Goal: Register for event/course

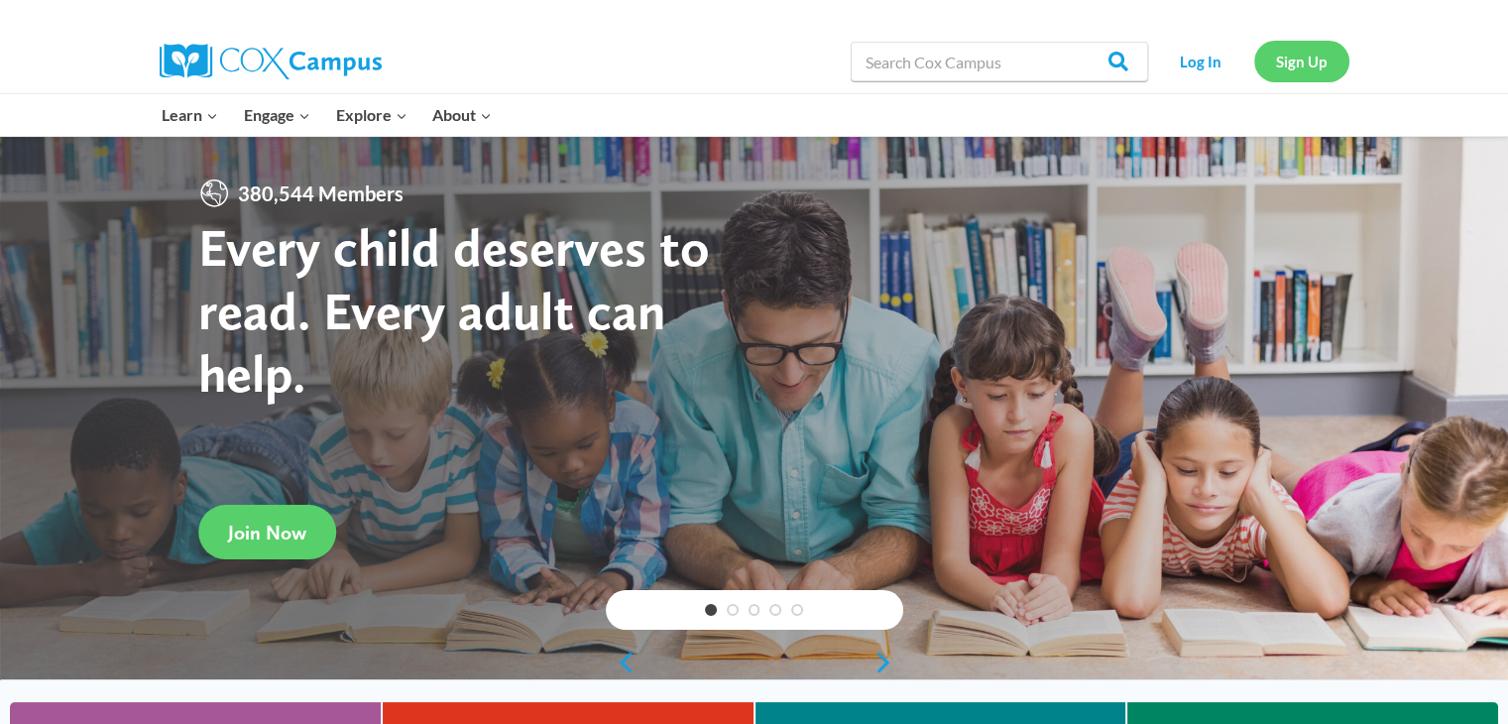
click at [1297, 63] on link "Sign Up" at bounding box center [1301, 61] width 95 height 41
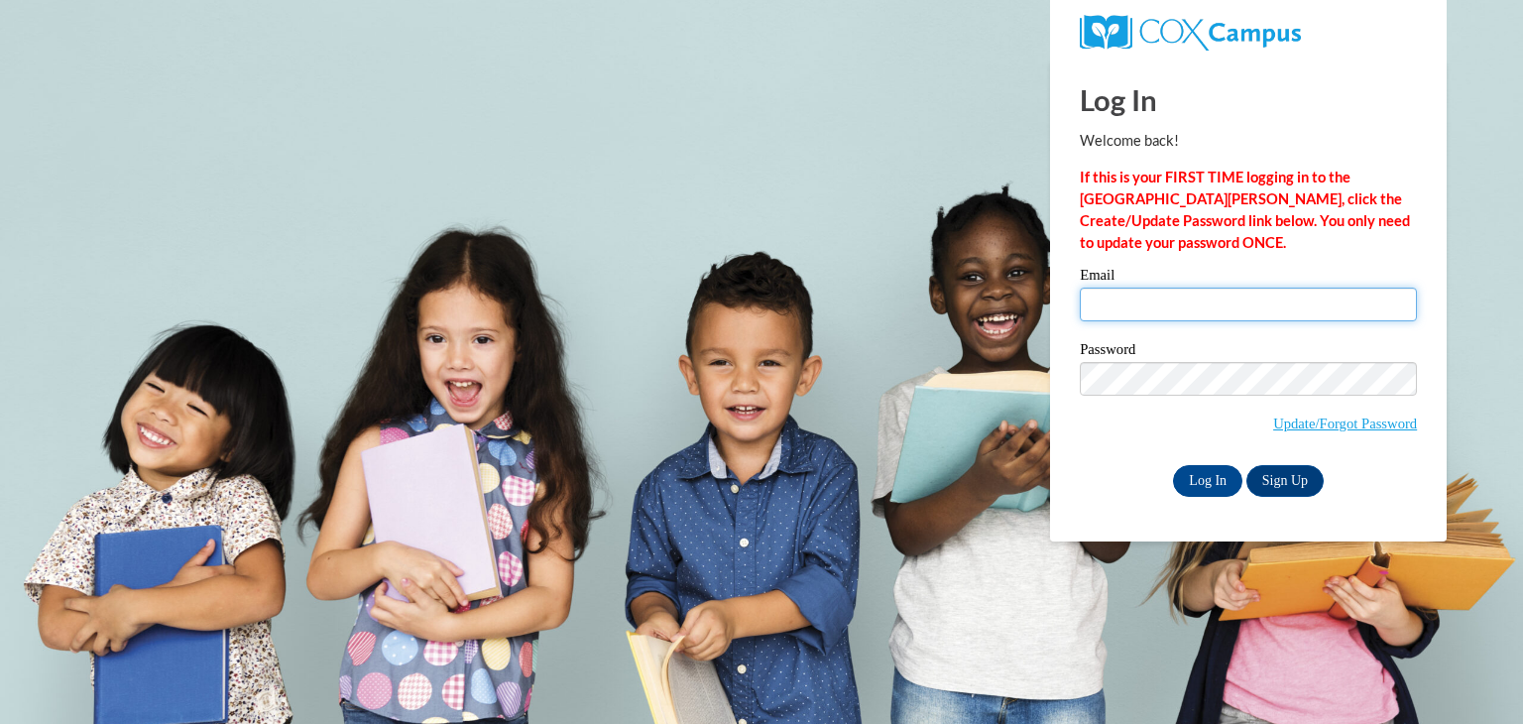
click at [1206, 302] on input "Email" at bounding box center [1248, 305] width 337 height 34
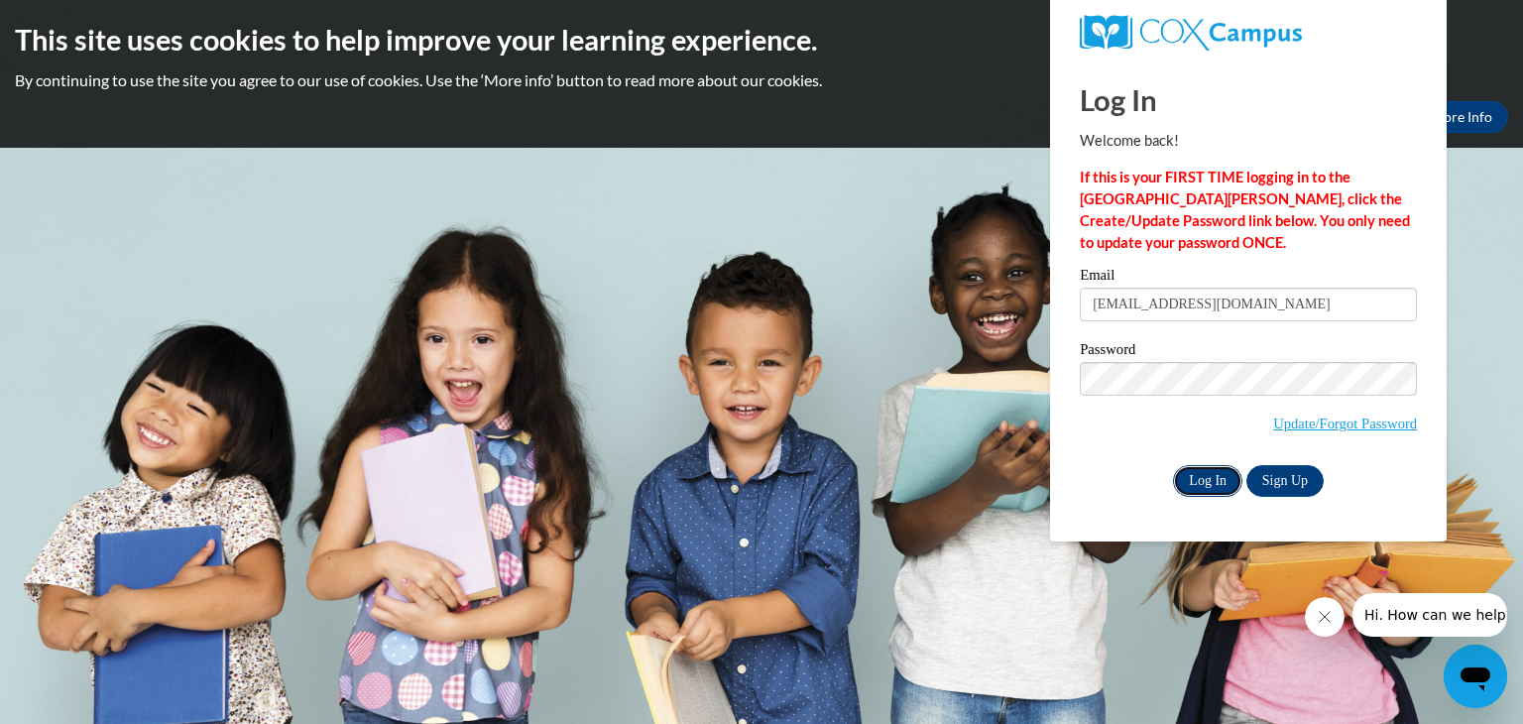
click at [1213, 481] on input "Log In" at bounding box center [1207, 481] width 69 height 32
type input "acook@savcps.com"
click at [1210, 477] on input "Log In" at bounding box center [1207, 481] width 69 height 32
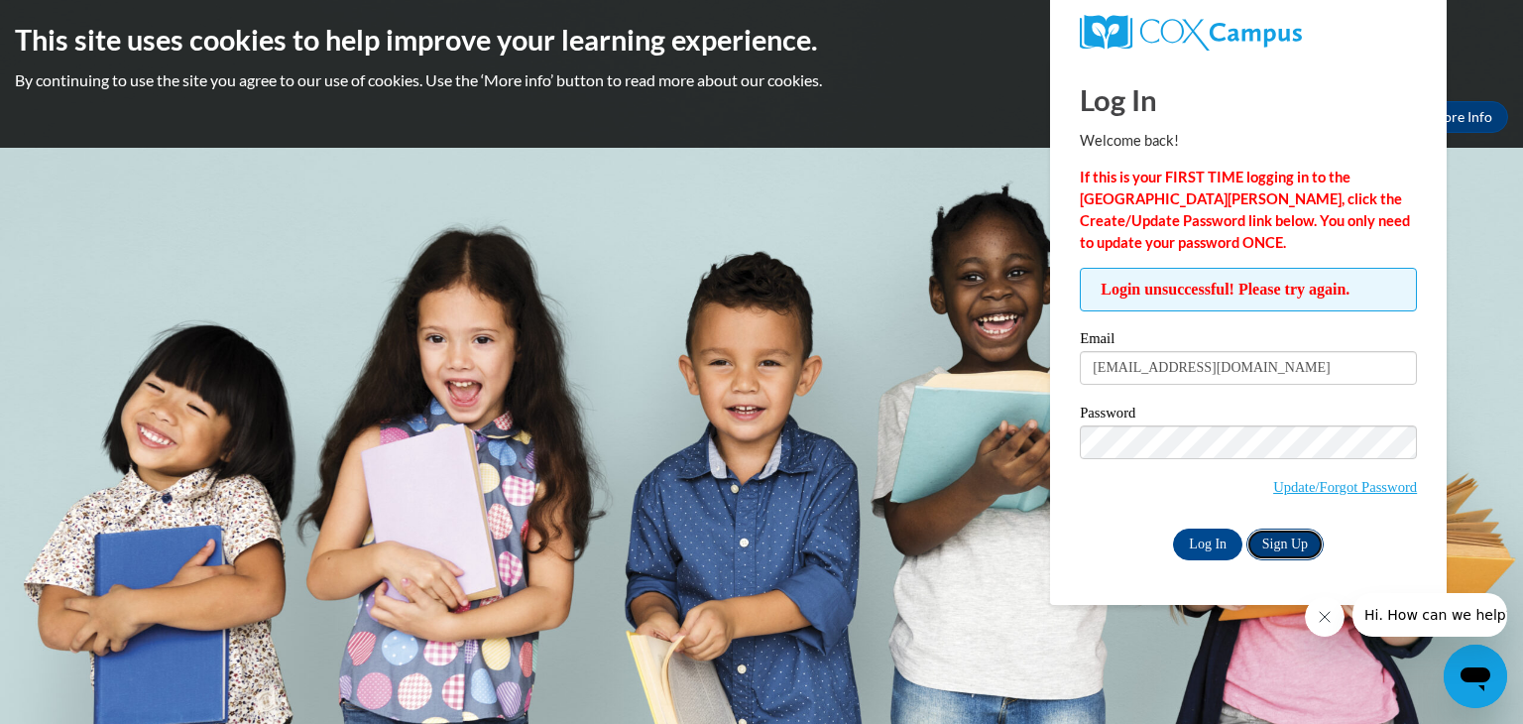
click at [1265, 544] on link "Sign Up" at bounding box center [1284, 544] width 77 height 32
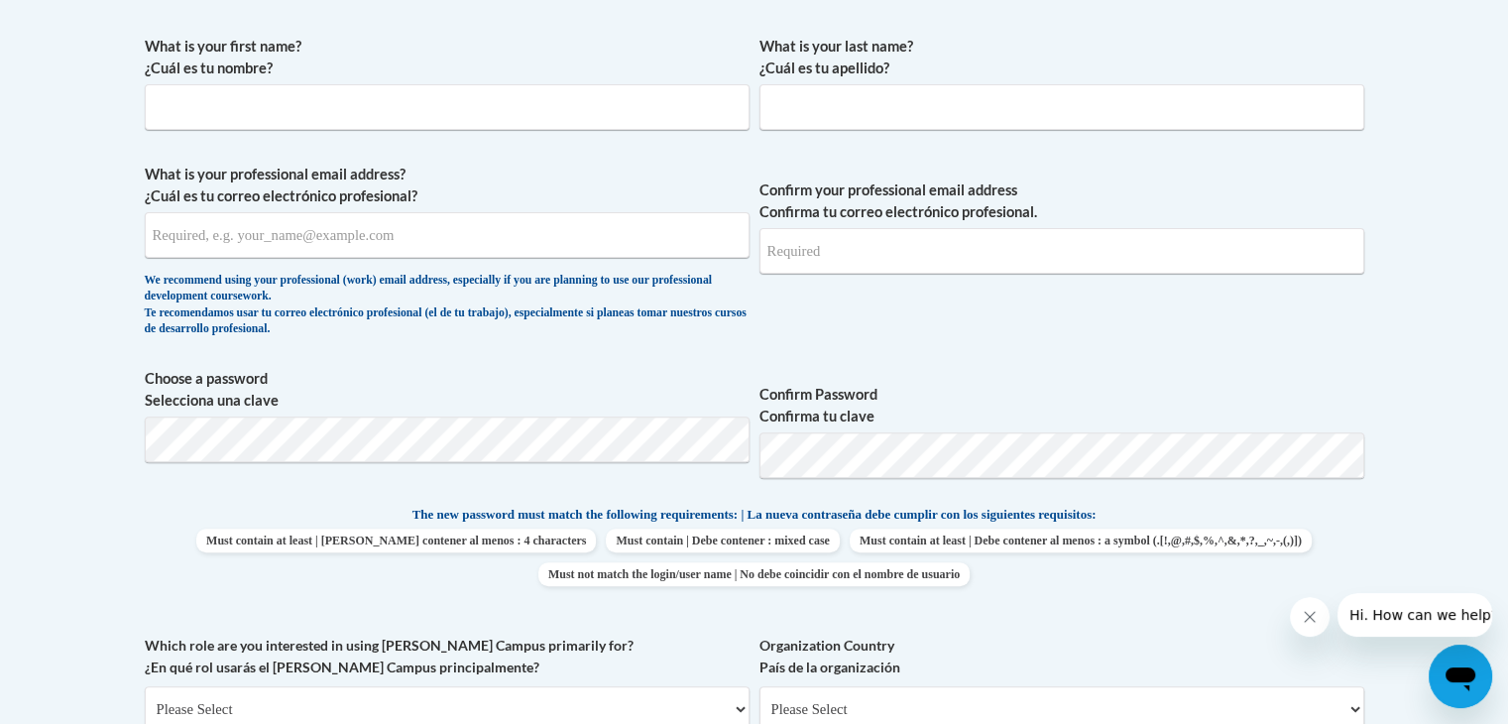
scroll to position [579, 0]
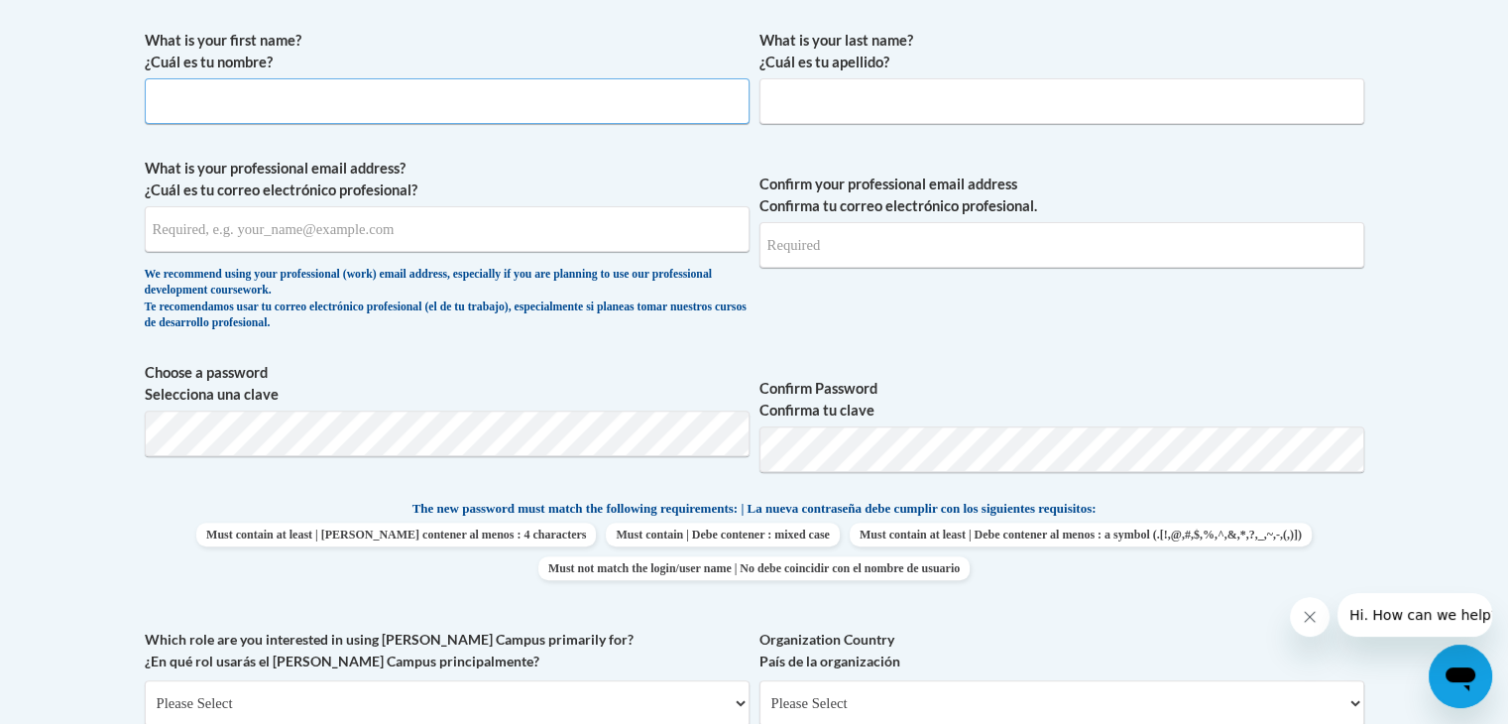
click at [437, 108] on input "What is your first name? ¿Cuál es tu nombre?" at bounding box center [447, 101] width 605 height 46
type input "Ashley"
type input "Cook"
type input "ACOOKD@GMAIL.COM"
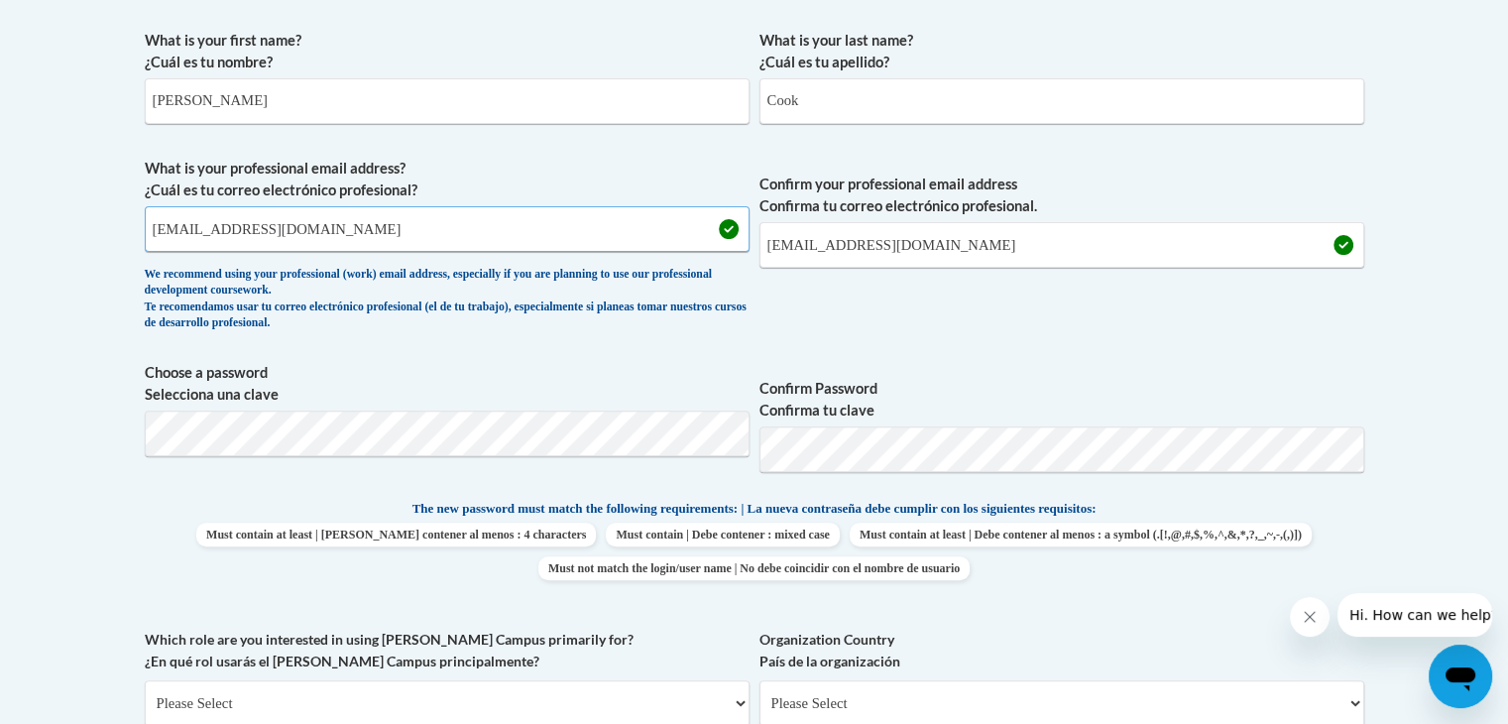
click at [302, 234] on input "ACOOKD@GMAIL.COM" at bounding box center [447, 229] width 605 height 46
type input "A"
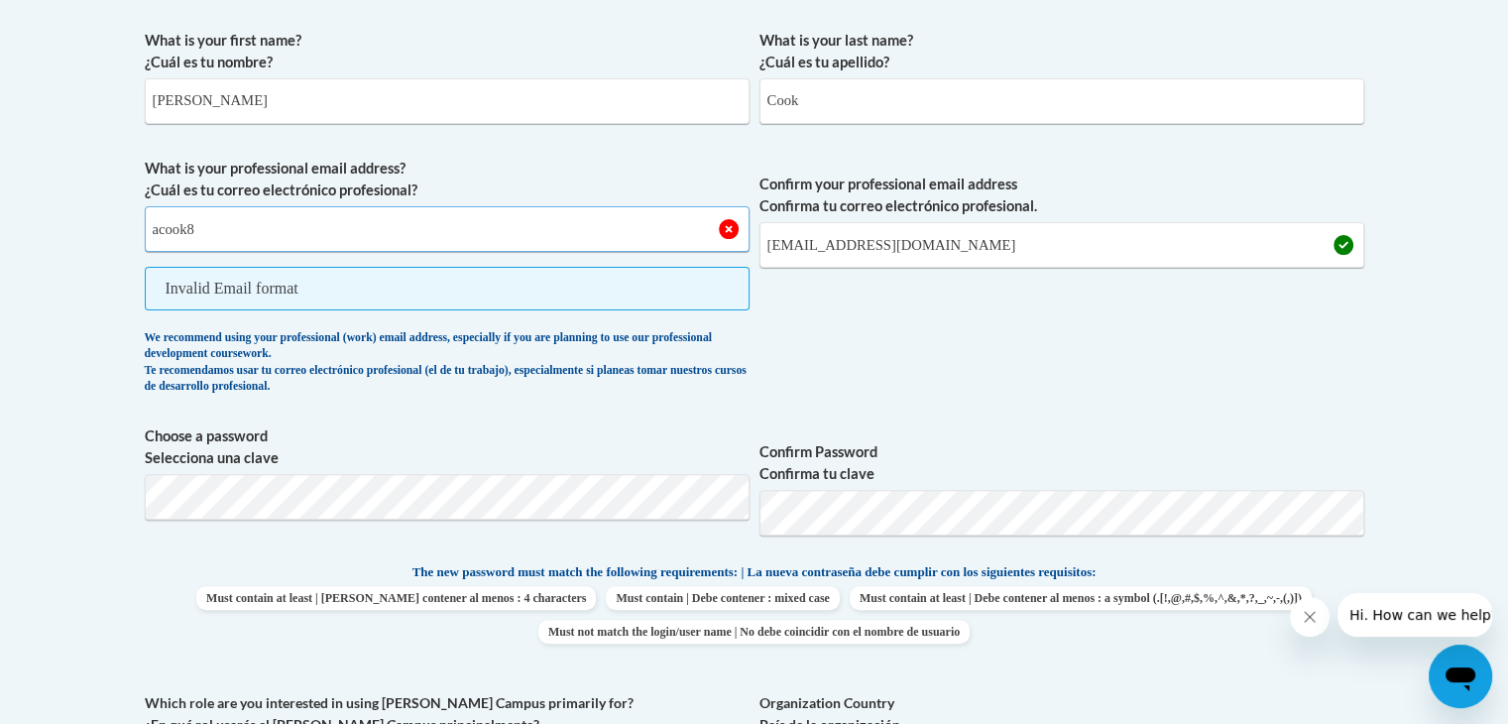
click at [224, 232] on input "acook8" at bounding box center [447, 229] width 605 height 46
type input "a"
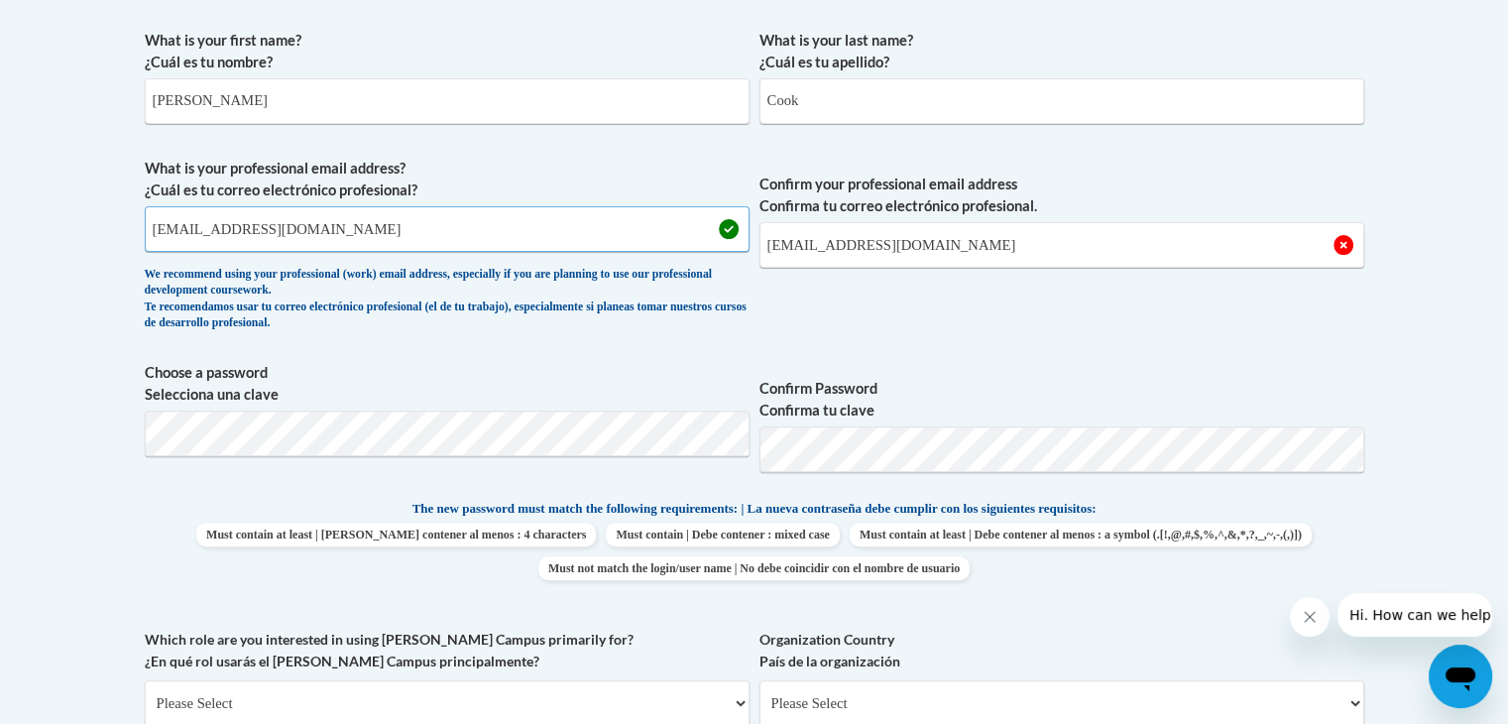
type input "acook@effingham.k12.ga.us"
click at [924, 243] on input "ACOOKD@GMAIL.COM" at bounding box center [1061, 245] width 605 height 46
drag, startPoint x: 924, startPoint y: 243, endPoint x: 750, endPoint y: 227, distance: 175.2
click at [750, 227] on span "What is your professional email address? ¿Cuál es tu correo electrónico profesi…" at bounding box center [754, 249] width 1219 height 183
type input "acook@effingham.k12.ga.us"
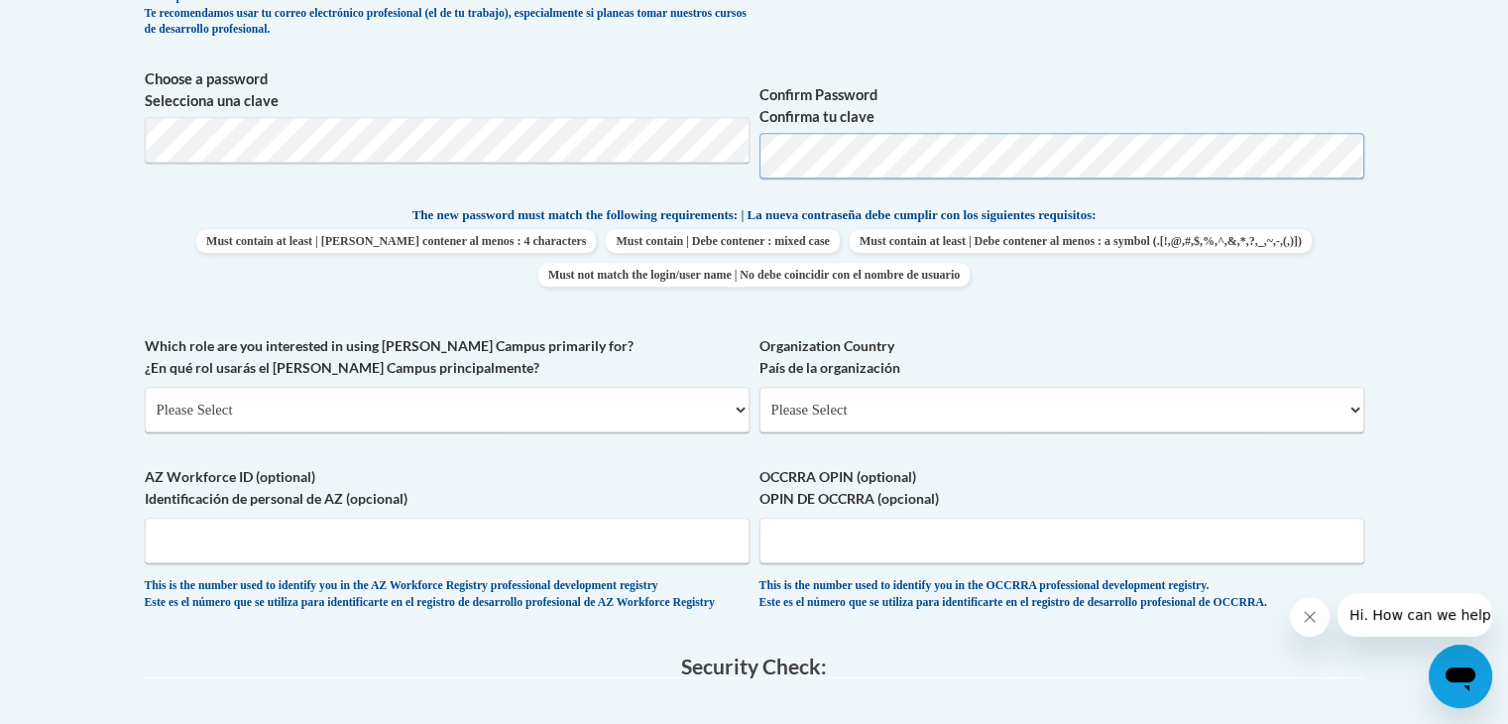
scroll to position [878, 0]
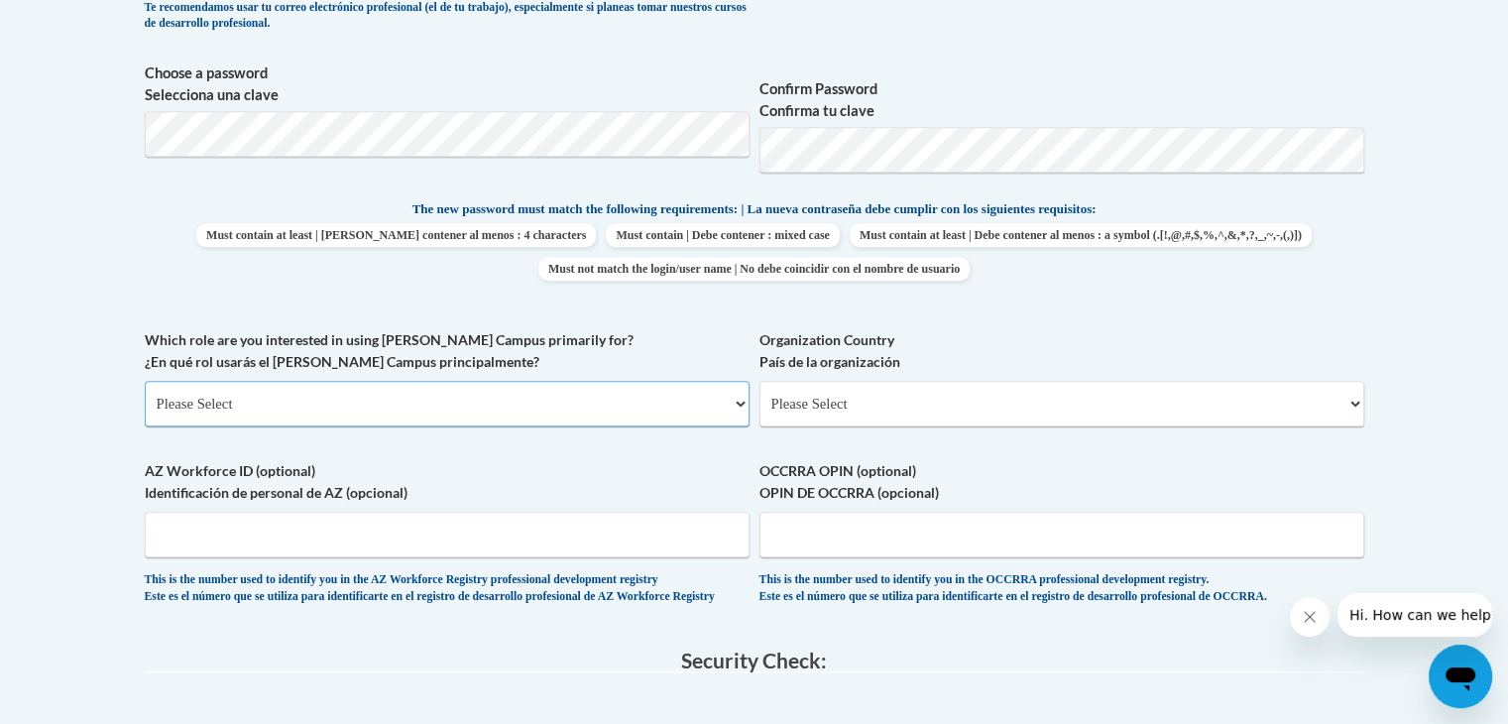
click at [503, 406] on select "Please Select College/University | Colegio/Universidad Community/Nonprofit Part…" at bounding box center [447, 404] width 605 height 46
select select "fbf2d438-af2f-41f8-98f1-81c410e29de3"
click at [145, 381] on select "Please Select College/University | Colegio/Universidad Community/Nonprofit Part…" at bounding box center [447, 404] width 605 height 46
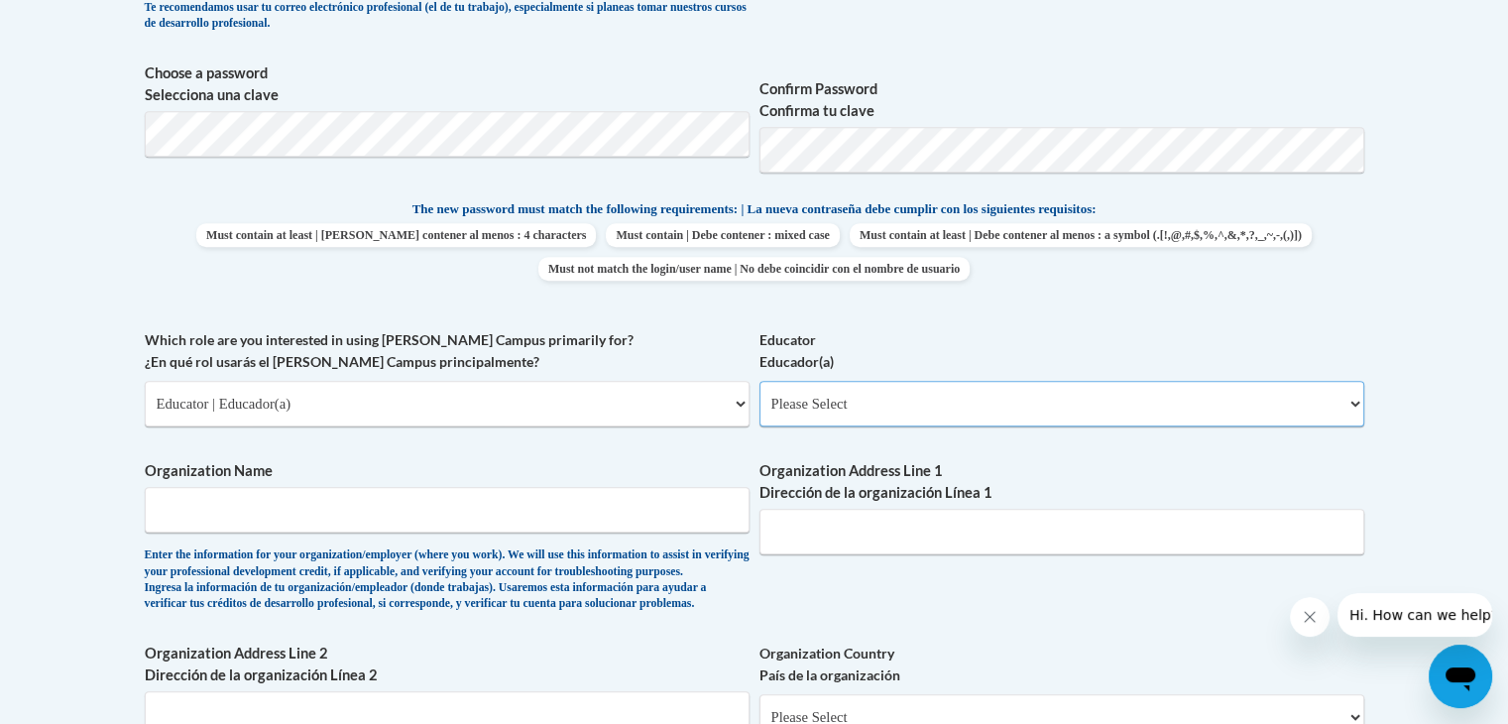
click at [819, 399] on select "Please Select Early Learning/Daycare Teacher/Family Home Care Provider | Maestr…" at bounding box center [1061, 404] width 605 height 46
select select "8e40623d-54d0-45cd-9f92-5df65cd3f8cf"
click at [759, 381] on select "Please Select Early Learning/Daycare Teacher/Family Home Care Provider | Maestr…" at bounding box center [1061, 404] width 605 height 46
click at [528, 512] on input "Organization Name" at bounding box center [447, 510] width 605 height 46
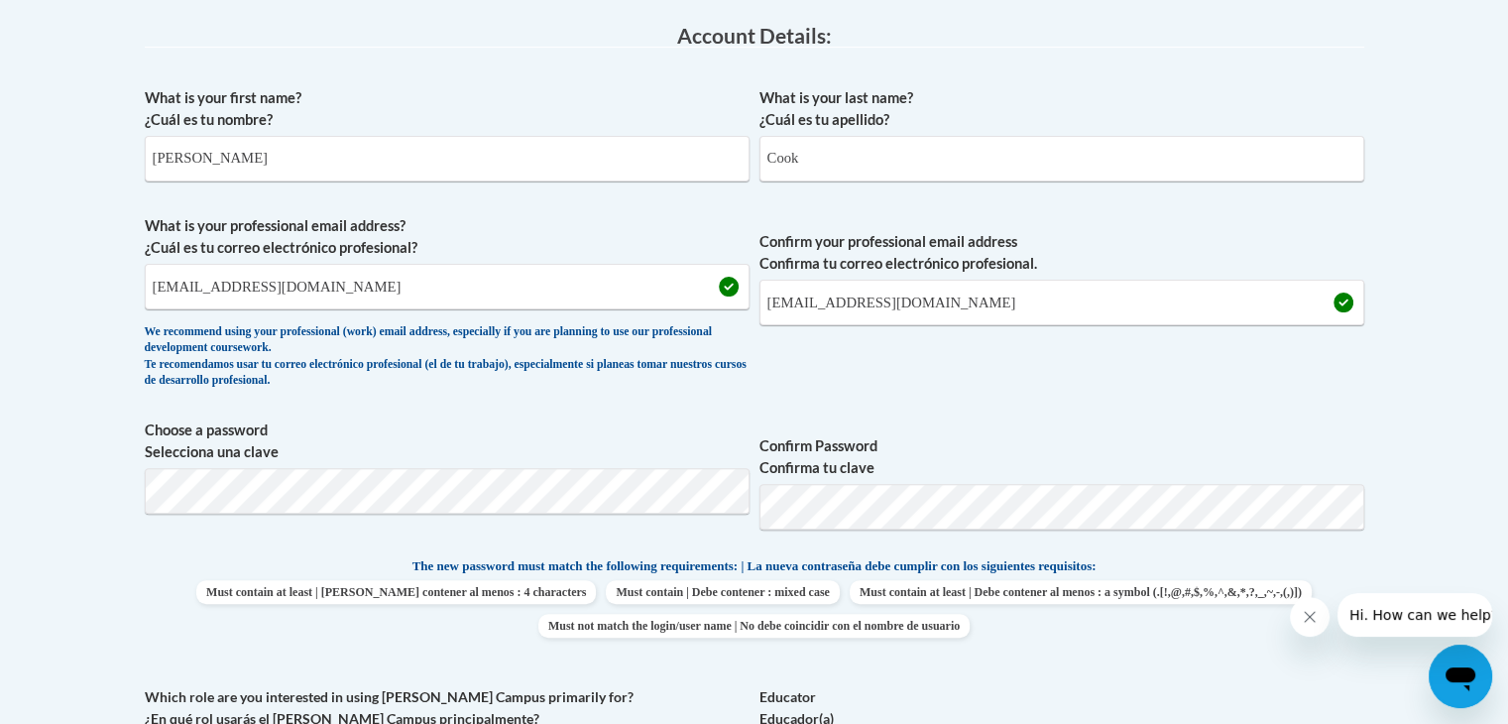
scroll to position [519, 0]
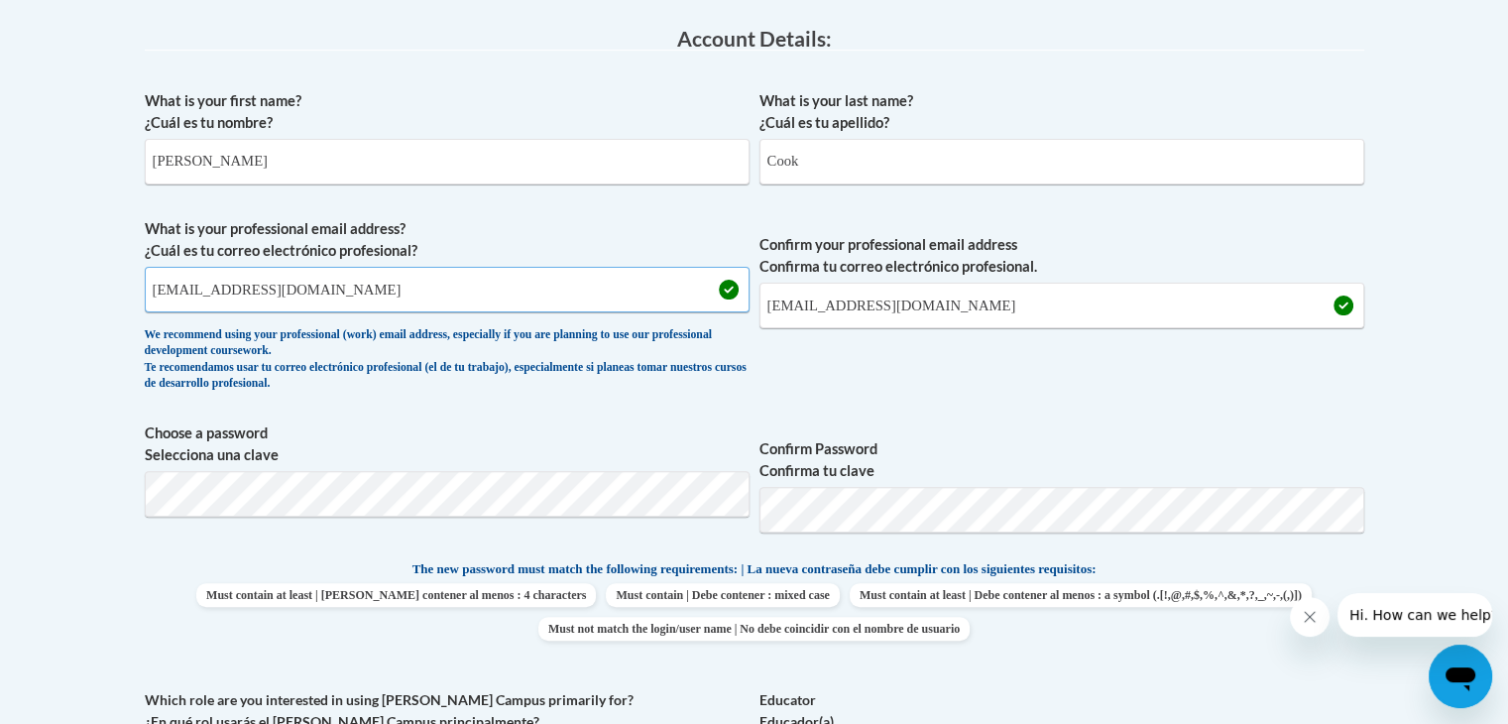
drag, startPoint x: 357, startPoint y: 290, endPoint x: 190, endPoint y: 292, distance: 166.6
click at [190, 292] on input "acook@effingham.k12.ga.us" at bounding box center [447, 290] width 605 height 46
type input "acook8@tiger.brenau.edu"
drag, startPoint x: 964, startPoint y: 308, endPoint x: 801, endPoint y: 287, distance: 164.1
click at [801, 287] on input "acook@effingham.k12.ga.us" at bounding box center [1061, 306] width 605 height 46
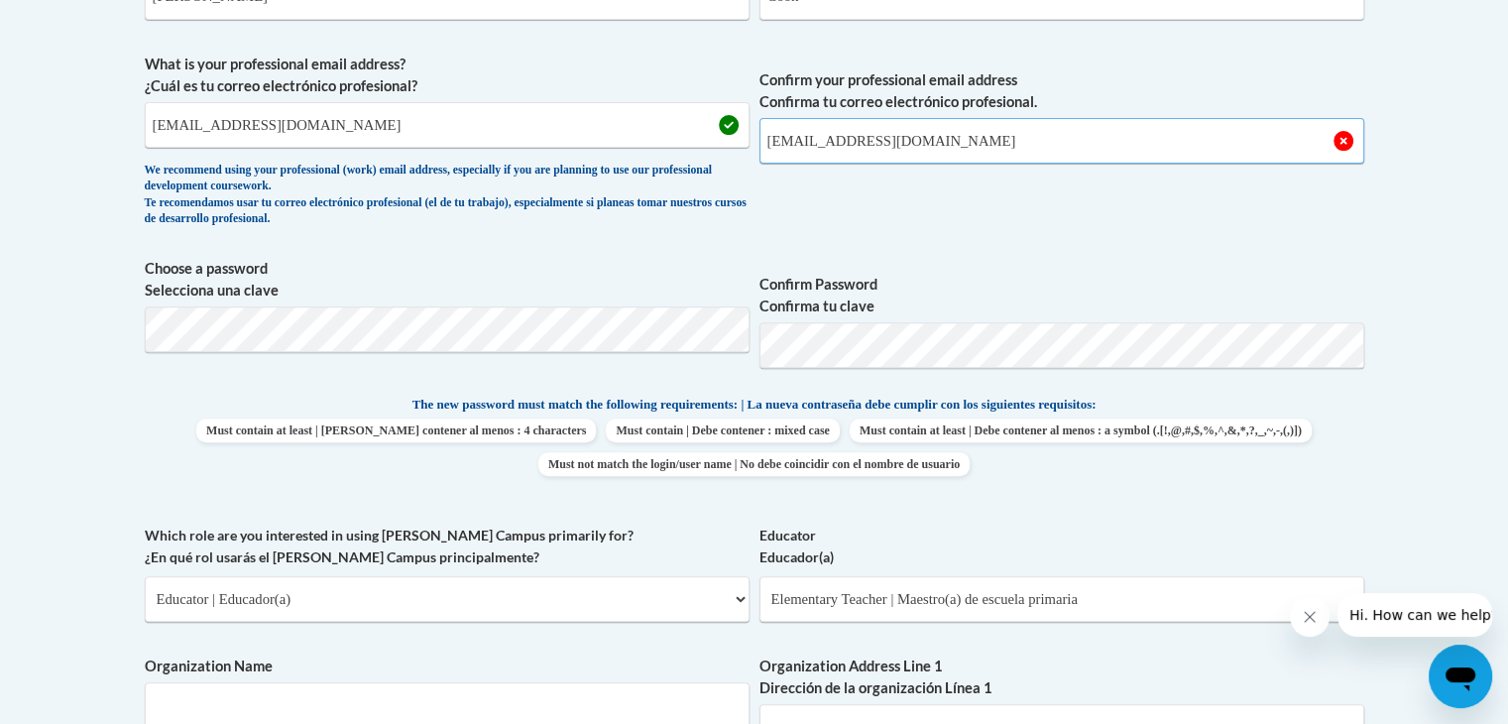
scroll to position [691, 0]
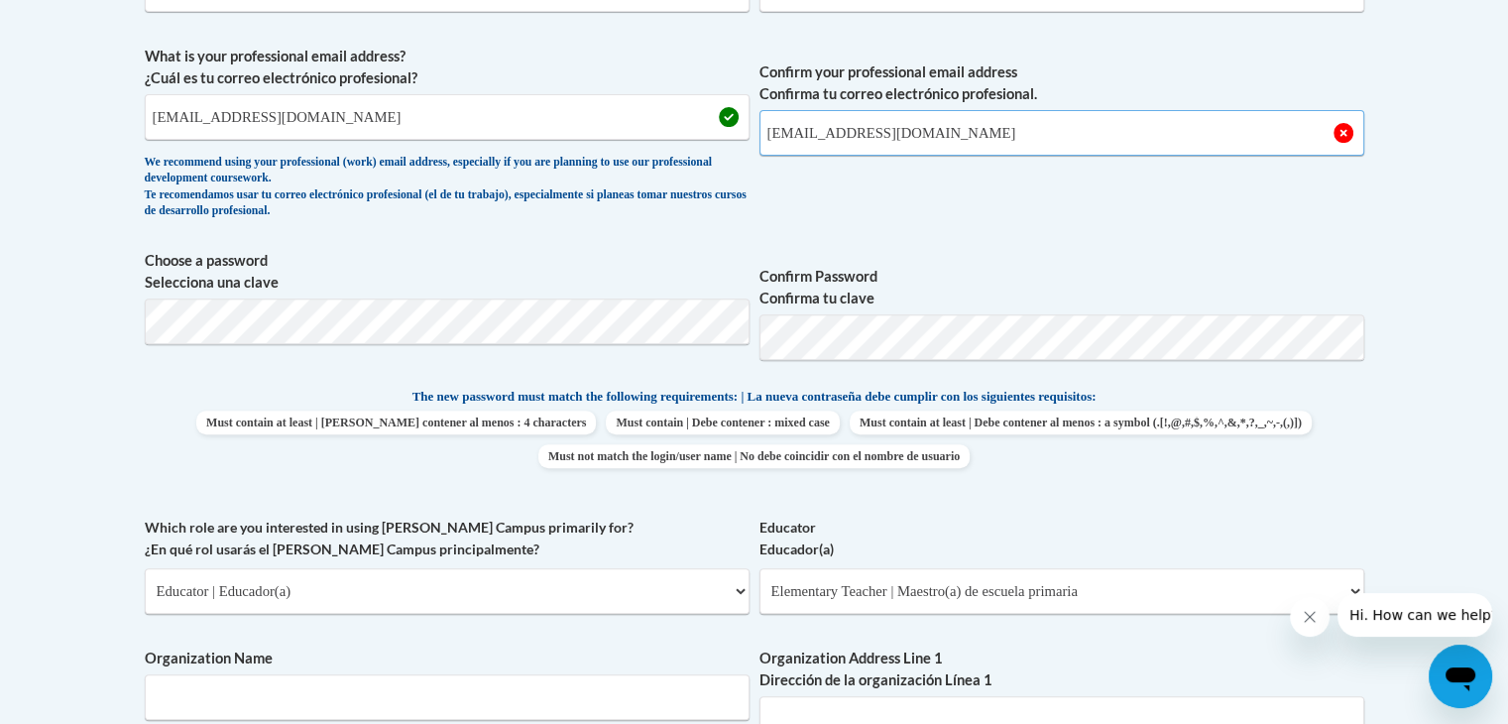
click at [969, 148] on input "acook8@tiger.brenau.edu" at bounding box center [1061, 133] width 605 height 46
type input "acook8@tiger.brenau.edu"
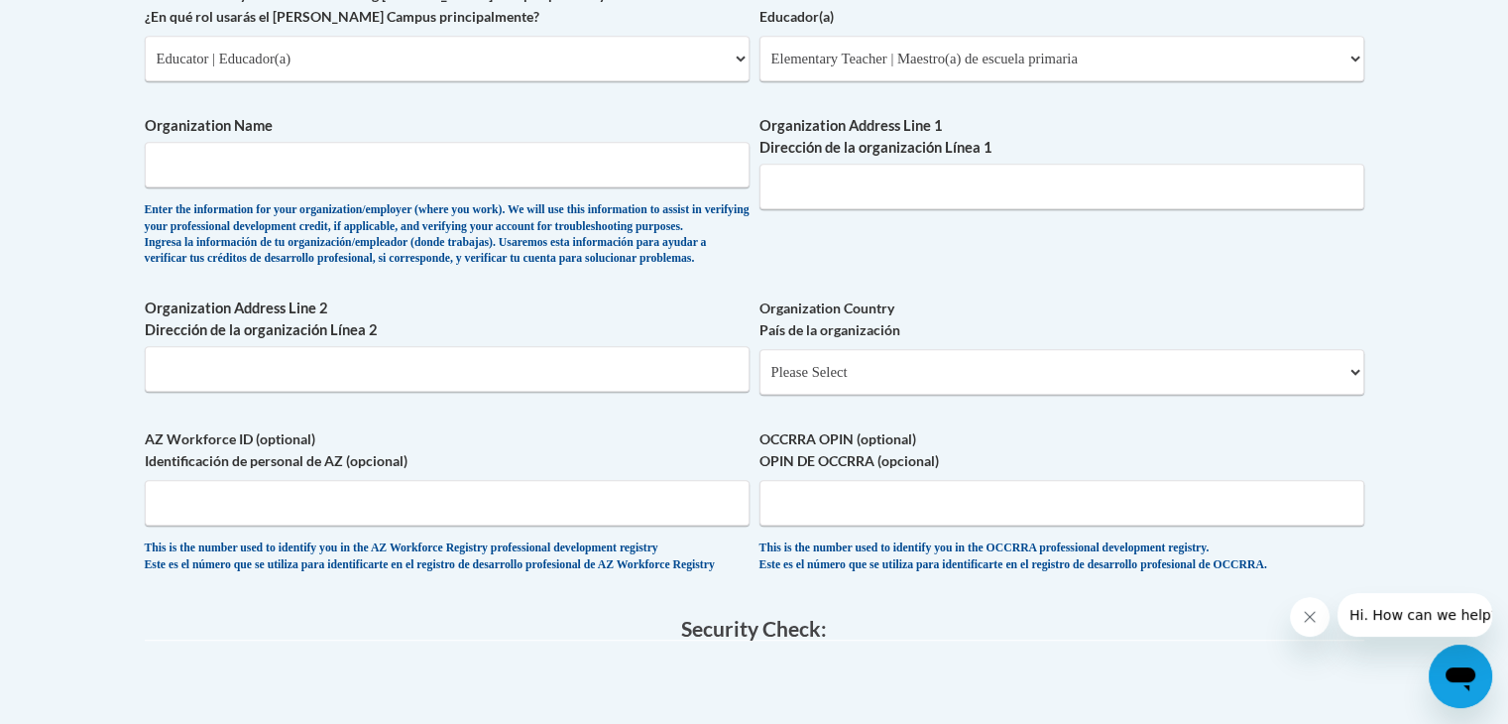
scroll to position [1250, 0]
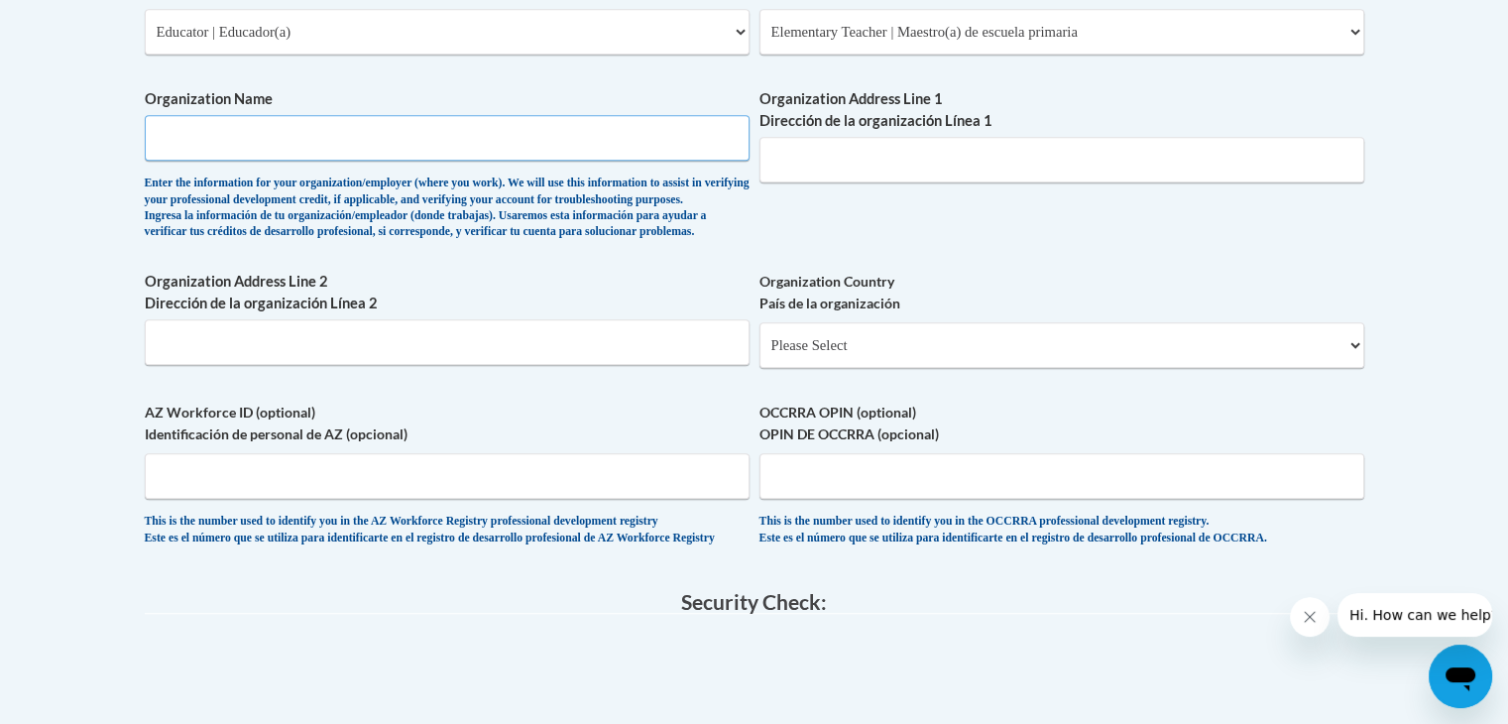
click at [242, 140] on input "Organization Name" at bounding box center [447, 138] width 605 height 46
click at [179, 142] on input "Brenau University" at bounding box center [447, 138] width 605 height 46
type input "Brenau University"
click at [819, 166] on input "Organization Address Line 1 Dirección de la organización Línea 1" at bounding box center [1061, 160] width 605 height 46
type input "500 Washington St"
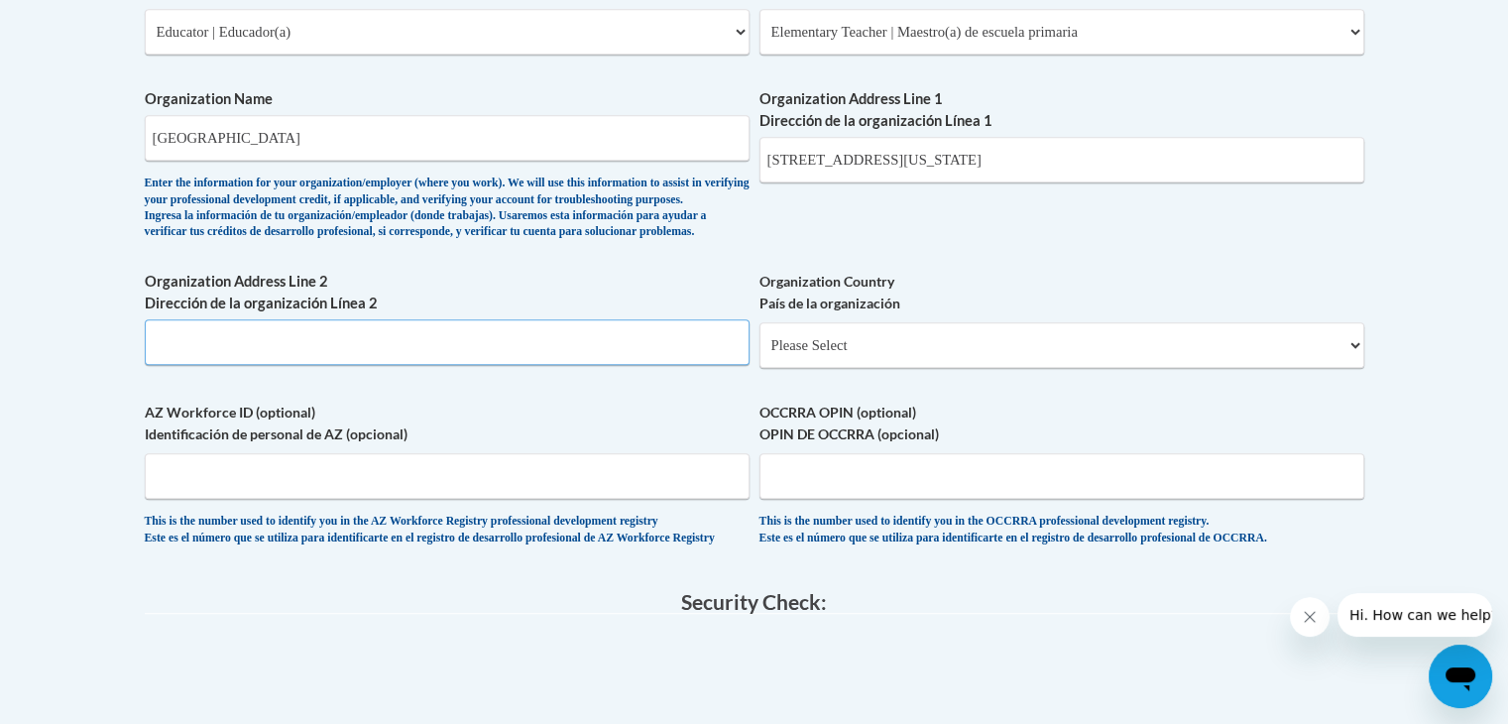
click at [448, 360] on input "Organization Address Line 2 Dirección de la organización Línea 2" at bounding box center [447, 342] width 605 height 46
click at [439, 365] on input "Organization Address Line 2 Dirección de la organización Línea 2" at bounding box center [447, 342] width 605 height 46
type input "Gainesville, GA 30501"
click at [895, 368] on select "Please Select United States | Estados Unidos Outside of the United States | Fue…" at bounding box center [1061, 345] width 605 height 46
select select "ad49bcad-a171-4b2e-b99c-48b446064914"
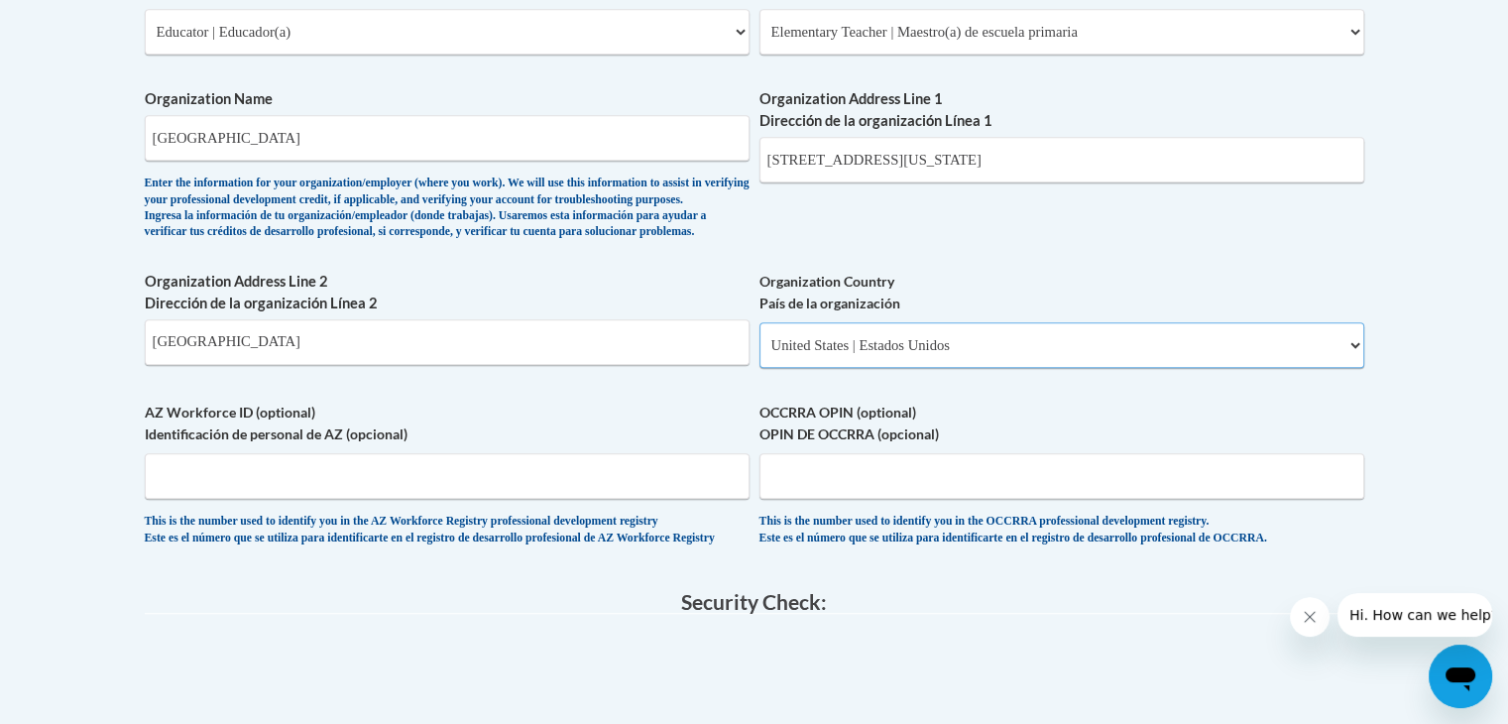
click at [759, 354] on select "Please Select United States | Estados Unidos Outside of the United States | Fue…" at bounding box center [1061, 345] width 605 height 46
select select
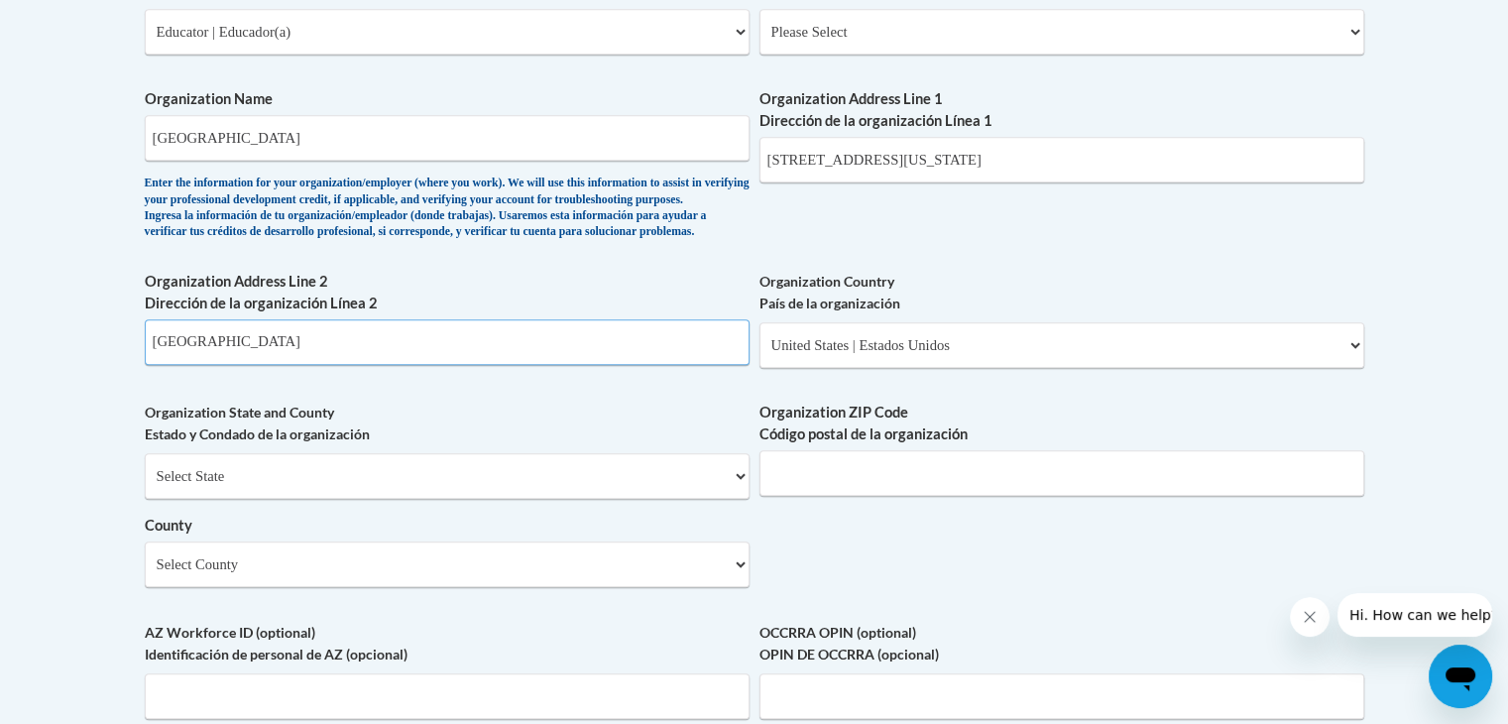
drag, startPoint x: 328, startPoint y: 372, endPoint x: 135, endPoint y: 370, distance: 193.3
click at [135, 370] on div "Member Registration - All Fields Required Already have an account? Log in Prefe…" at bounding box center [754, 192] width 1249 height 2081
click at [194, 497] on select "Select State Alabama Alaska Arizona Arkansas California Colorado Connecticut De…" at bounding box center [447, 476] width 605 height 46
select select "Georgia"
click at [145, 485] on select "Select State Alabama Alaska Arizona Arkansas California Colorado Connecticut De…" at bounding box center [447, 476] width 605 height 46
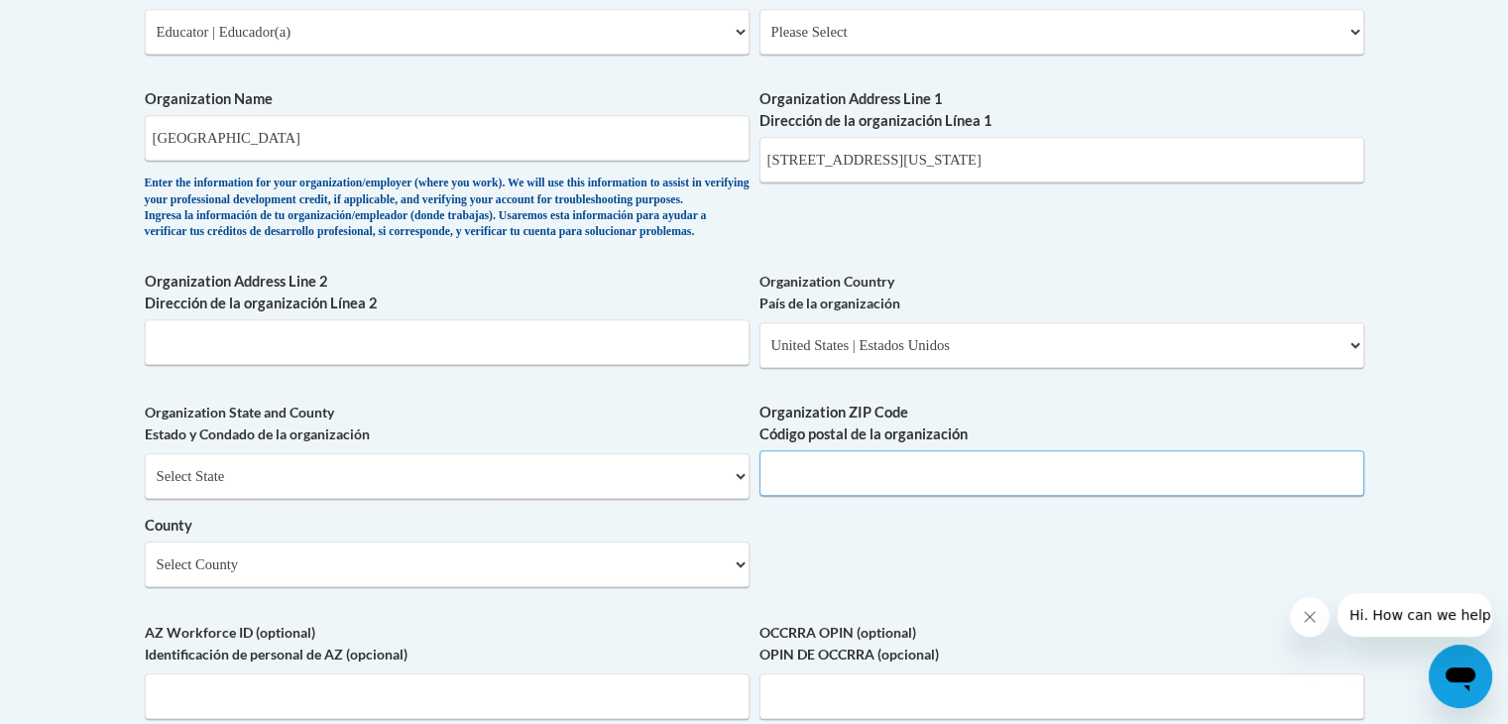
click at [816, 496] on input "Organization ZIP Code Código postal de la organización" at bounding box center [1061, 473] width 605 height 46
type input "30501"
click at [408, 582] on select "Select County Appling Atkinson Bacon Baker Baldwin Banks Barrow Bartow Ben Hill…" at bounding box center [447, 564] width 605 height 46
click at [24, 318] on body "This site uses cookies to help improve your learning experience. By continuing …" at bounding box center [754, 227] width 1508 height 2954
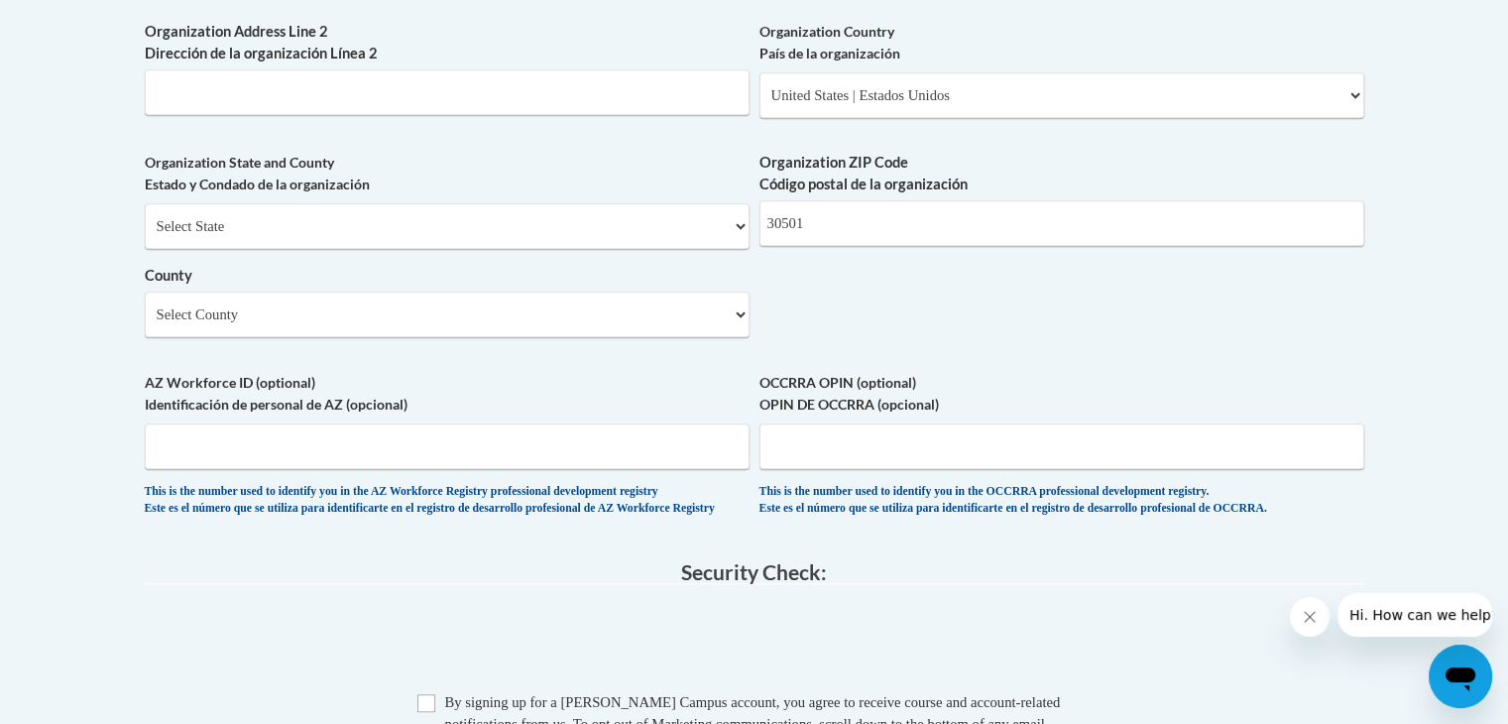
scroll to position [1507, 0]
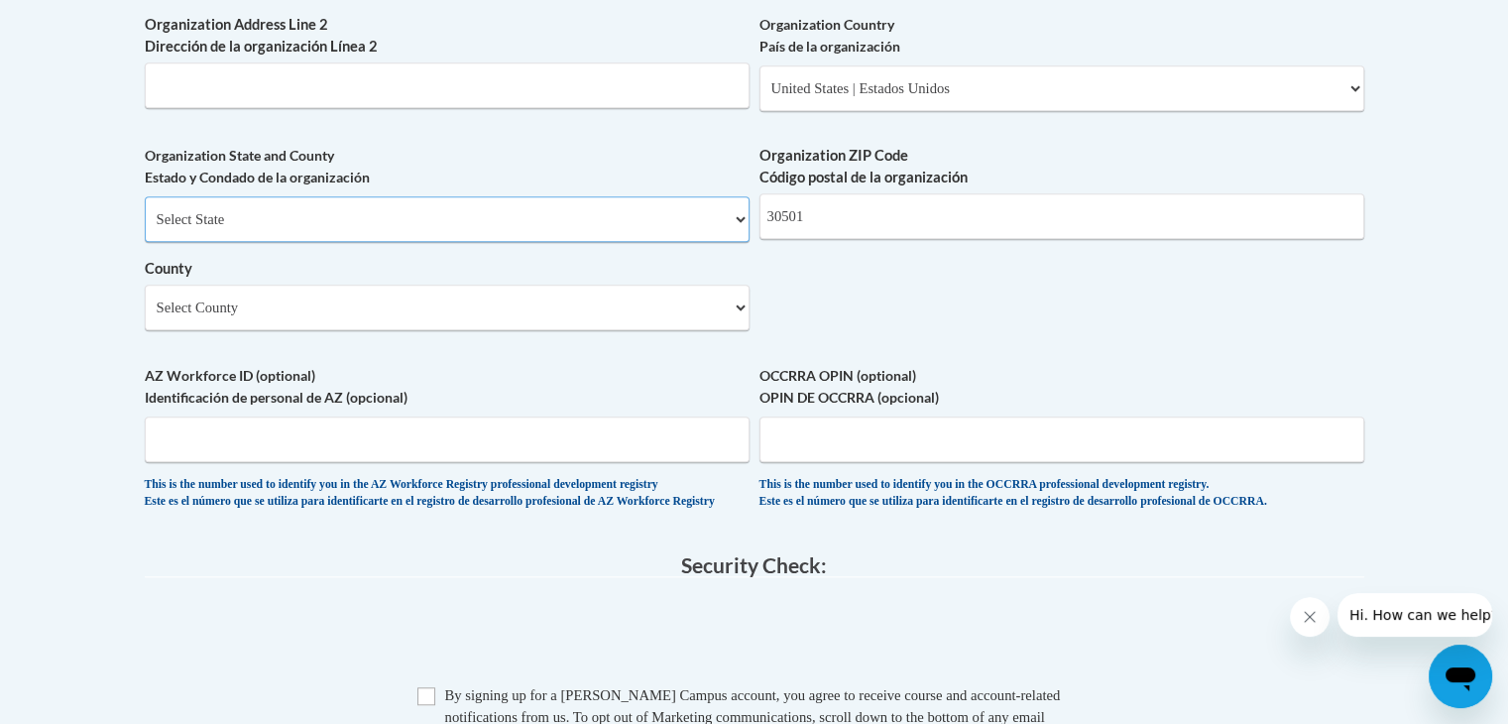
click at [155, 242] on select "Select State Alabama Alaska Arizona Arkansas California Colorado Connecticut De…" at bounding box center [447, 219] width 605 height 46
click at [156, 242] on select "Select State Alabama Alaska Arizona Arkansas California Colorado Connecticut De…" at bounding box center [447, 219] width 605 height 46
click at [259, 330] on select "Select County Appling Atkinson Bacon Baker Baldwin Banks Barrow Bartow Ben Hill…" at bounding box center [447, 308] width 605 height 46
select select "Hall"
click at [145, 316] on select "Select County Appling Atkinson Bacon Baker Baldwin Banks Barrow Bartow Ben Hill…" at bounding box center [447, 308] width 605 height 46
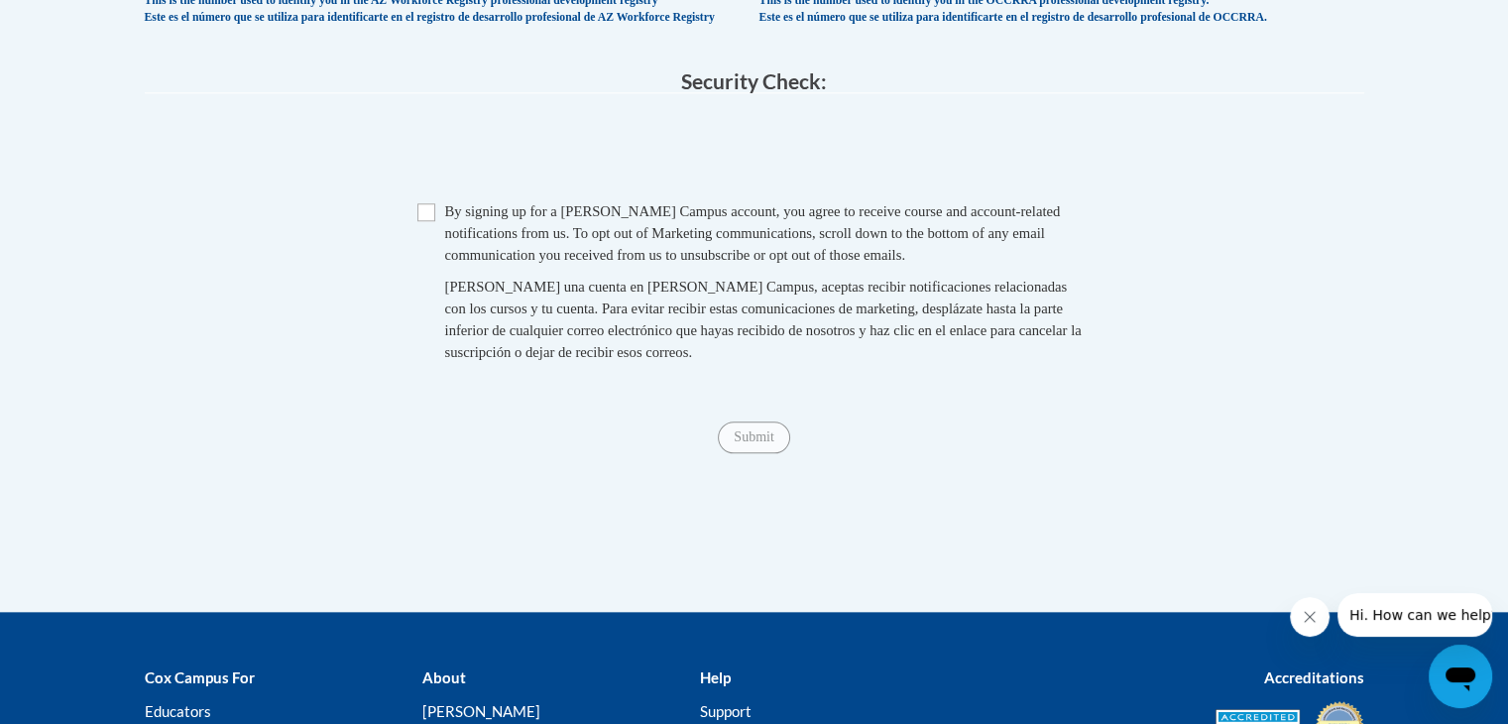
scroll to position [2000, 0]
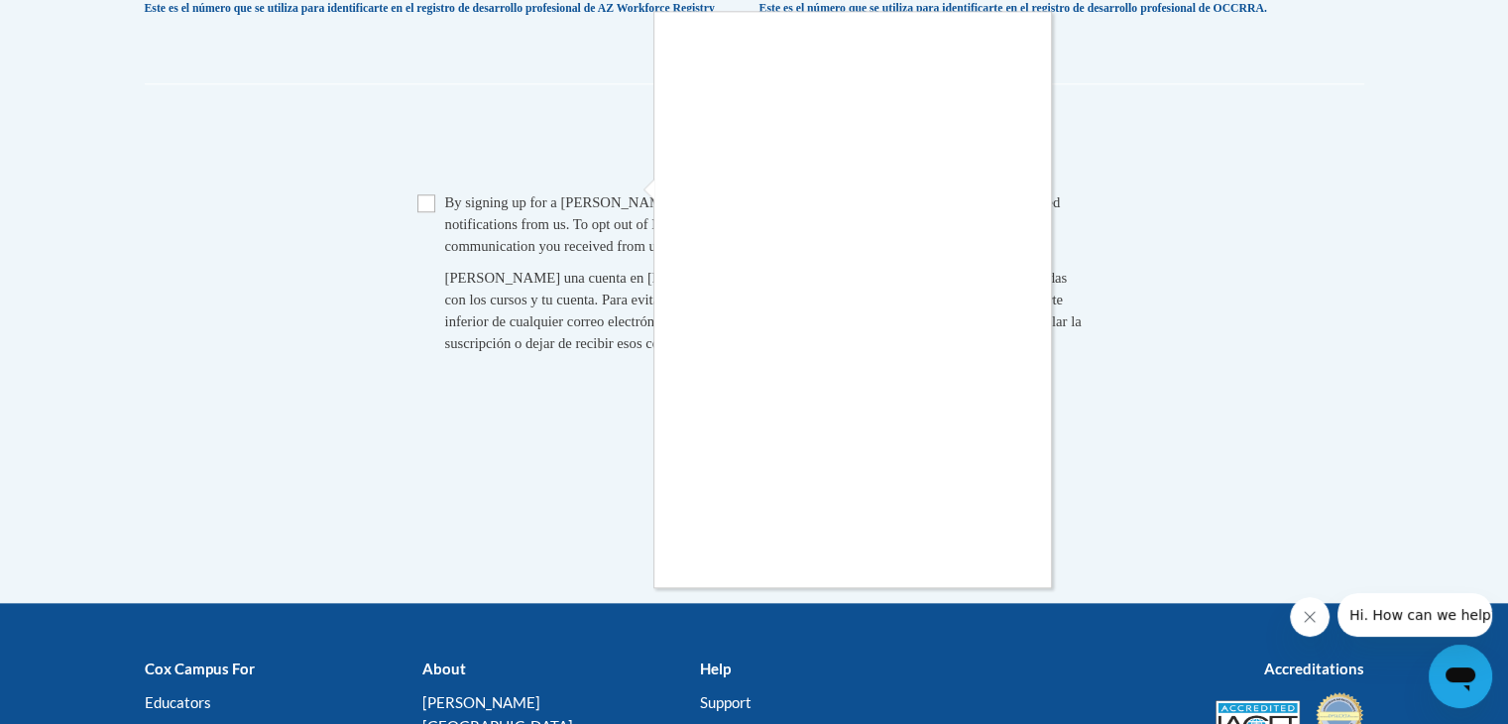
click at [422, 234] on div at bounding box center [754, 362] width 1508 height 724
click at [426, 243] on div at bounding box center [754, 362] width 1508 height 724
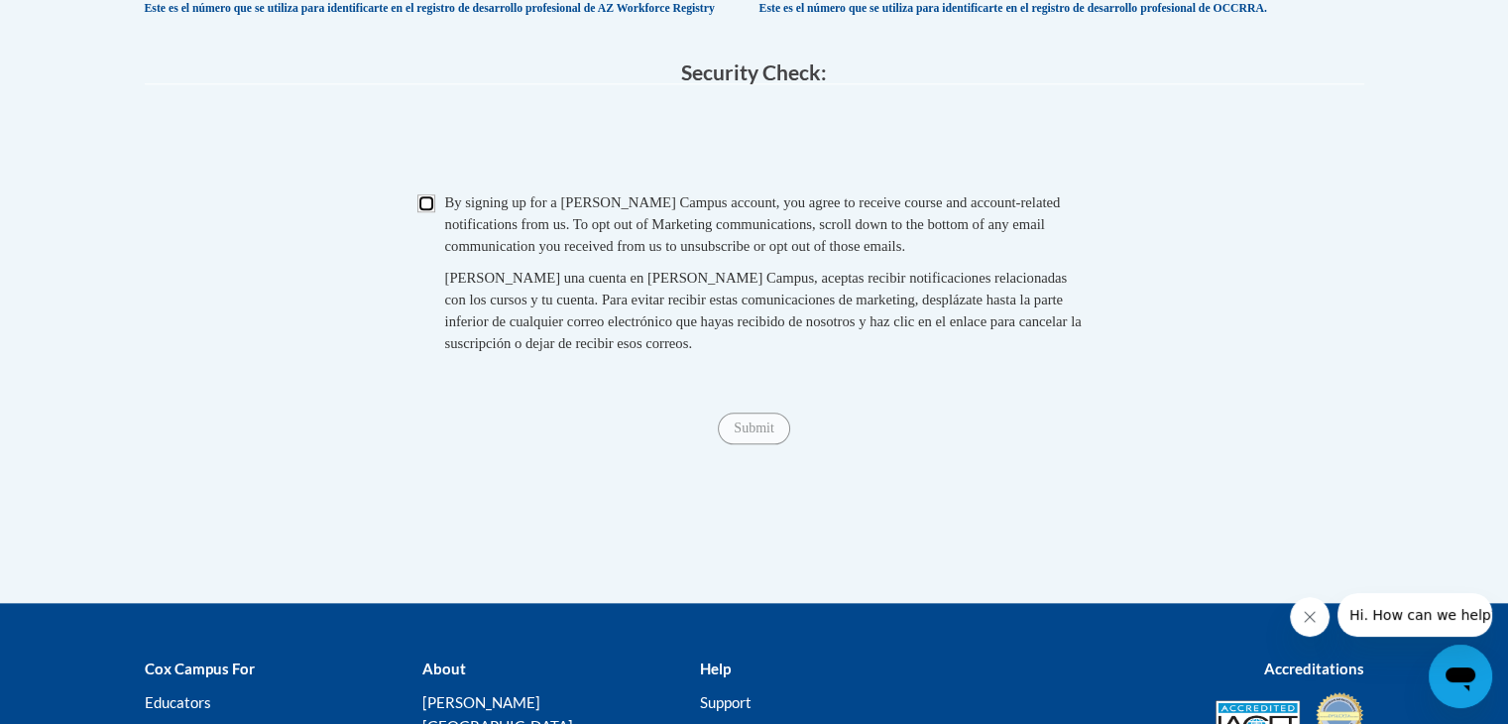
click at [432, 212] on input "Checkbox" at bounding box center [426, 203] width 18 height 18
checkbox input "true"
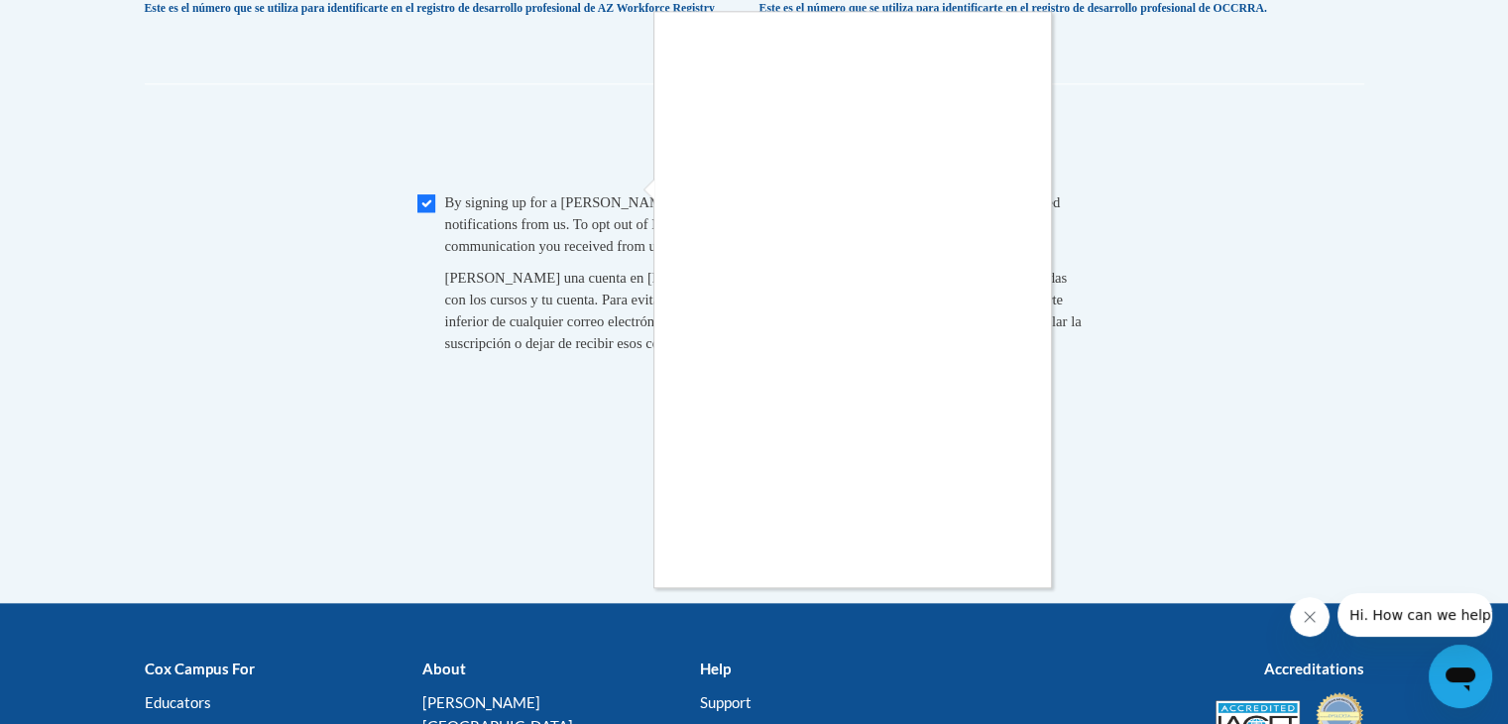
click at [619, 186] on div at bounding box center [754, 362] width 1508 height 724
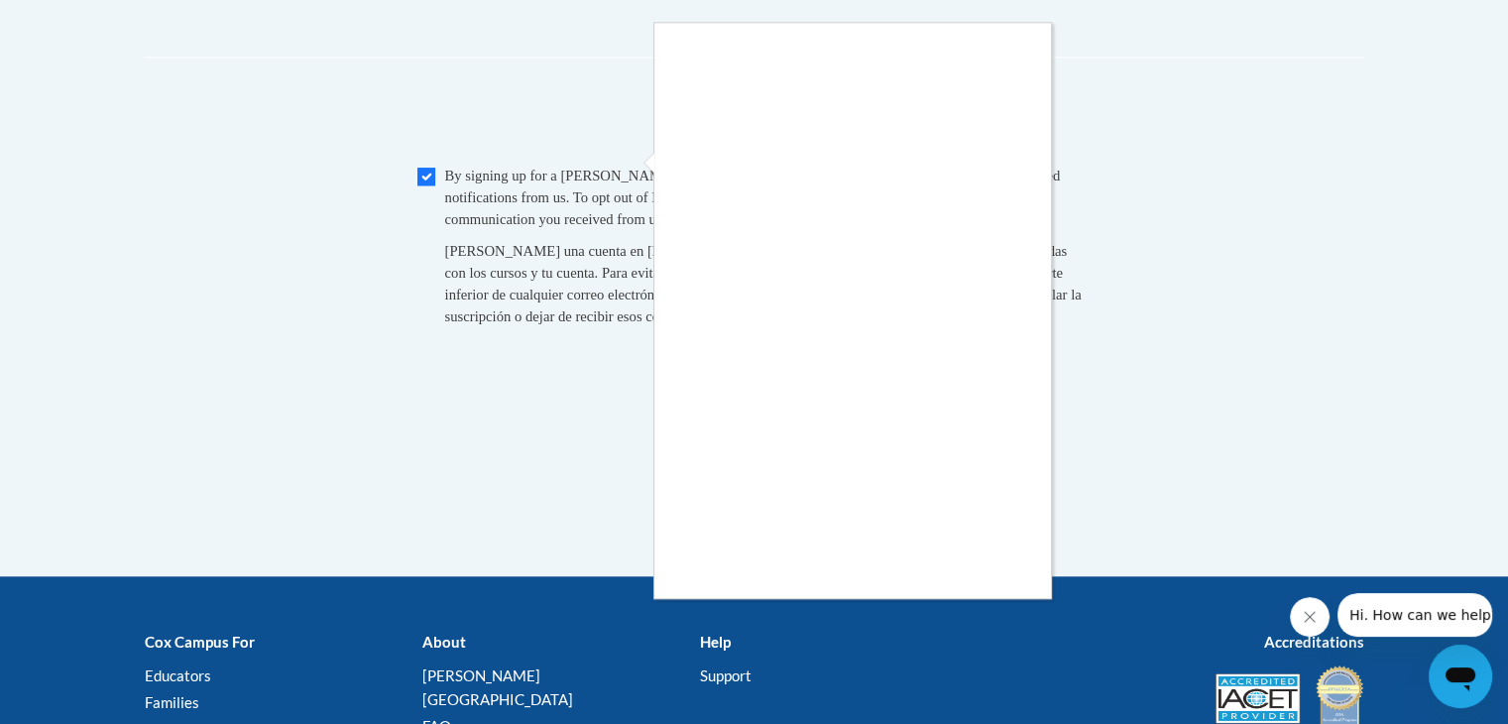
scroll to position [2040, 0]
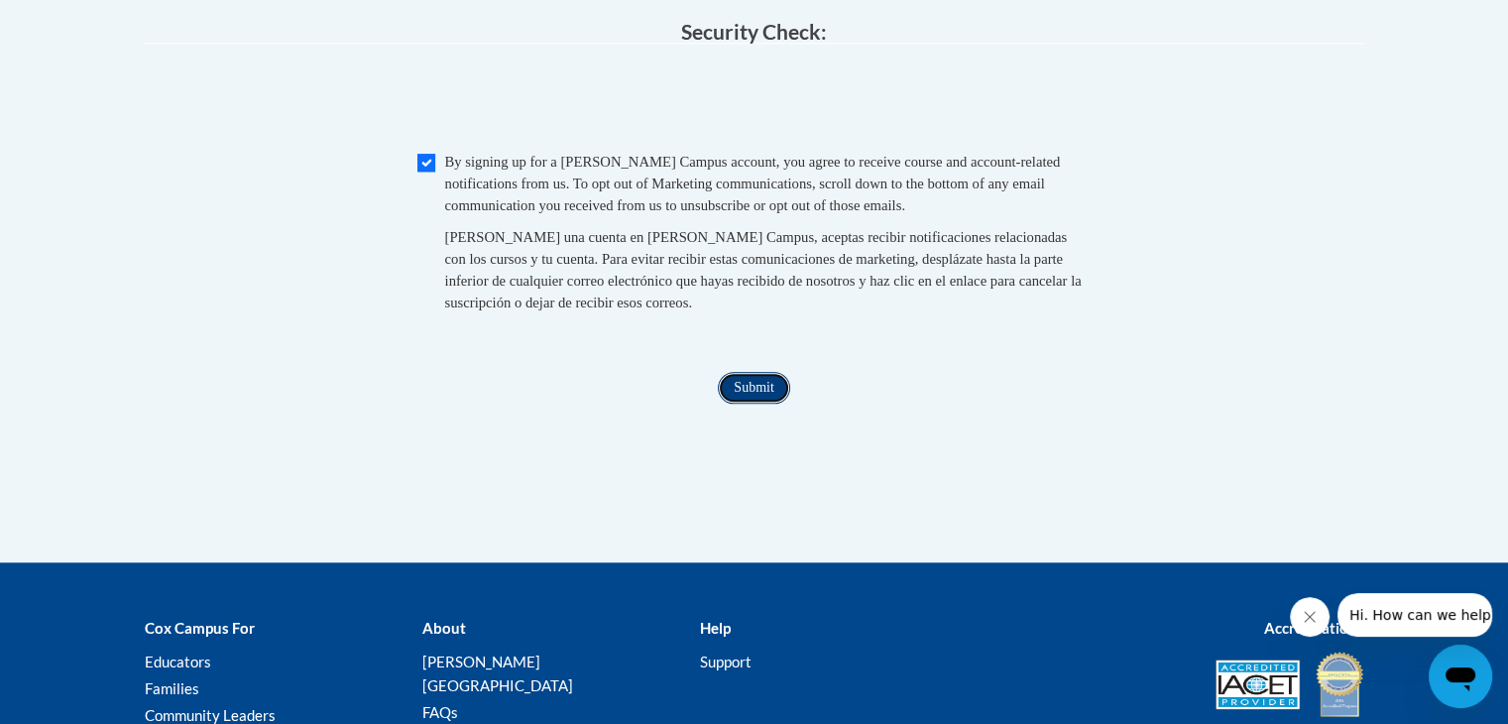
click at [767, 404] on input "Submit" at bounding box center [753, 388] width 71 height 32
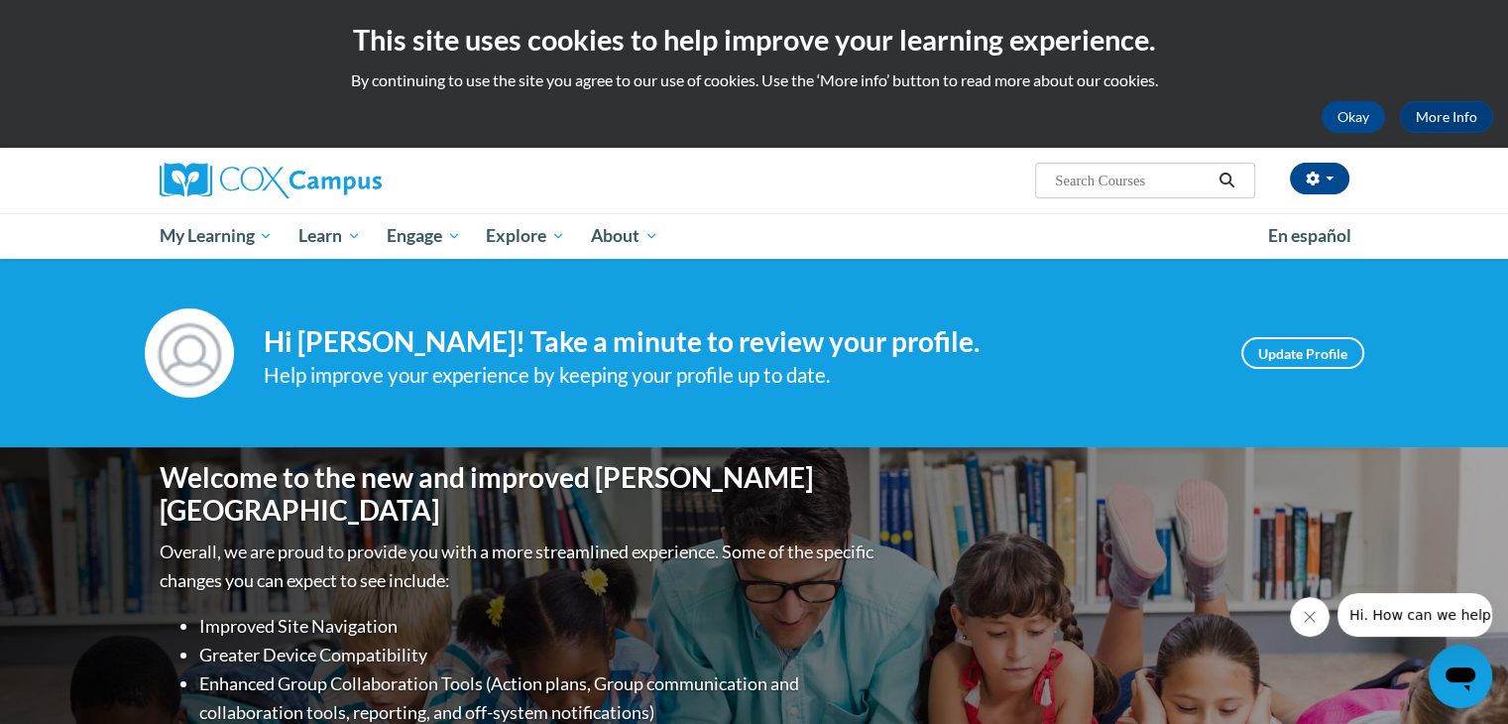
click at [1112, 185] on input "Search..." at bounding box center [1132, 181] width 159 height 24
type input "oral language"
click at [1237, 175] on button "Search" at bounding box center [1227, 181] width 30 height 24
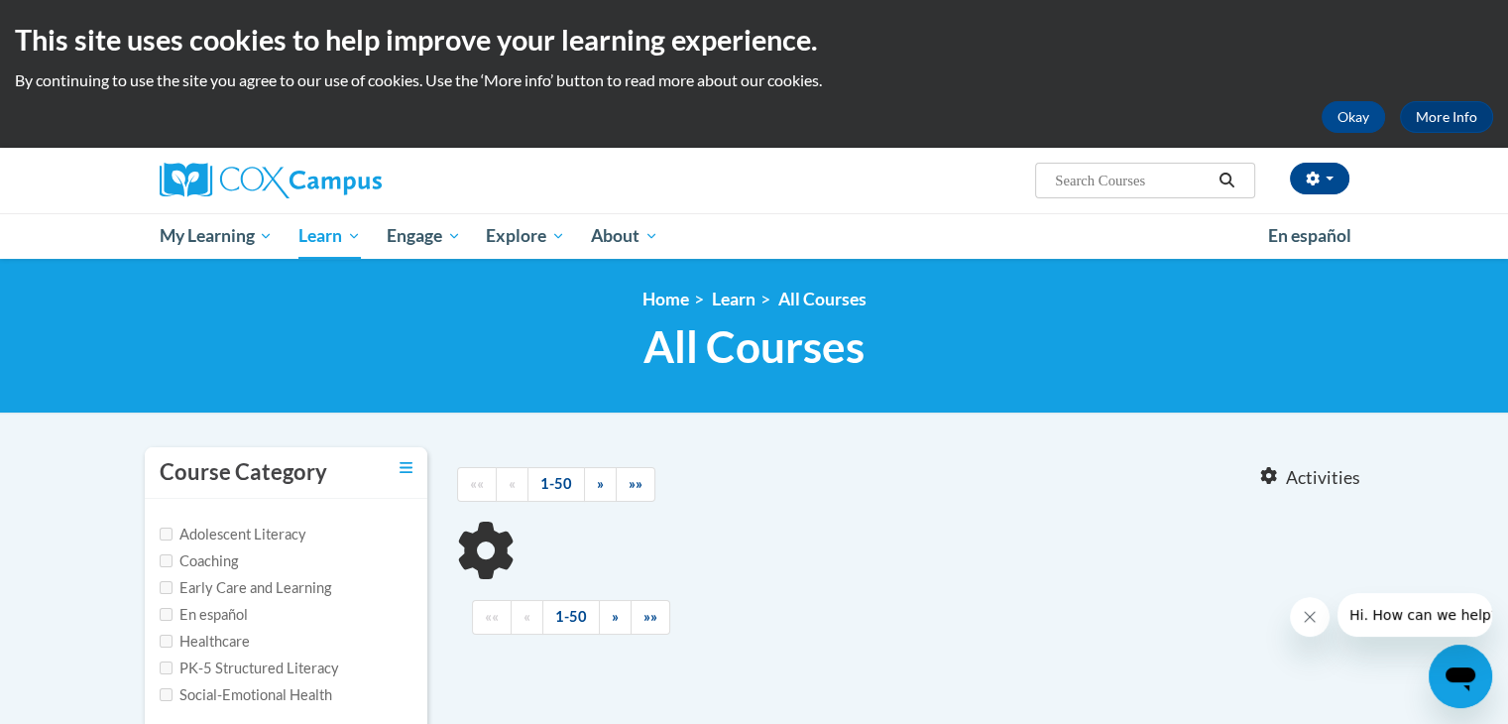
type input "oral language"
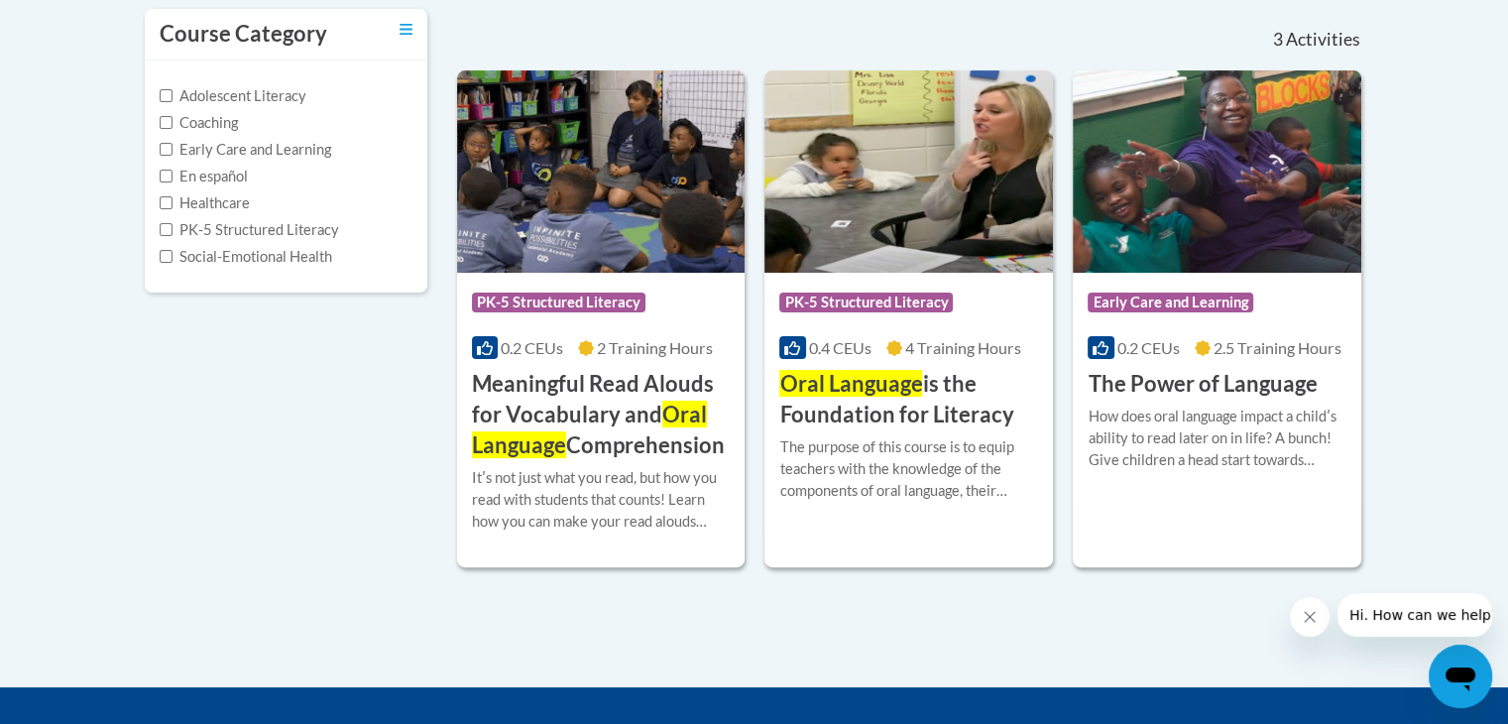
scroll to position [441, 0]
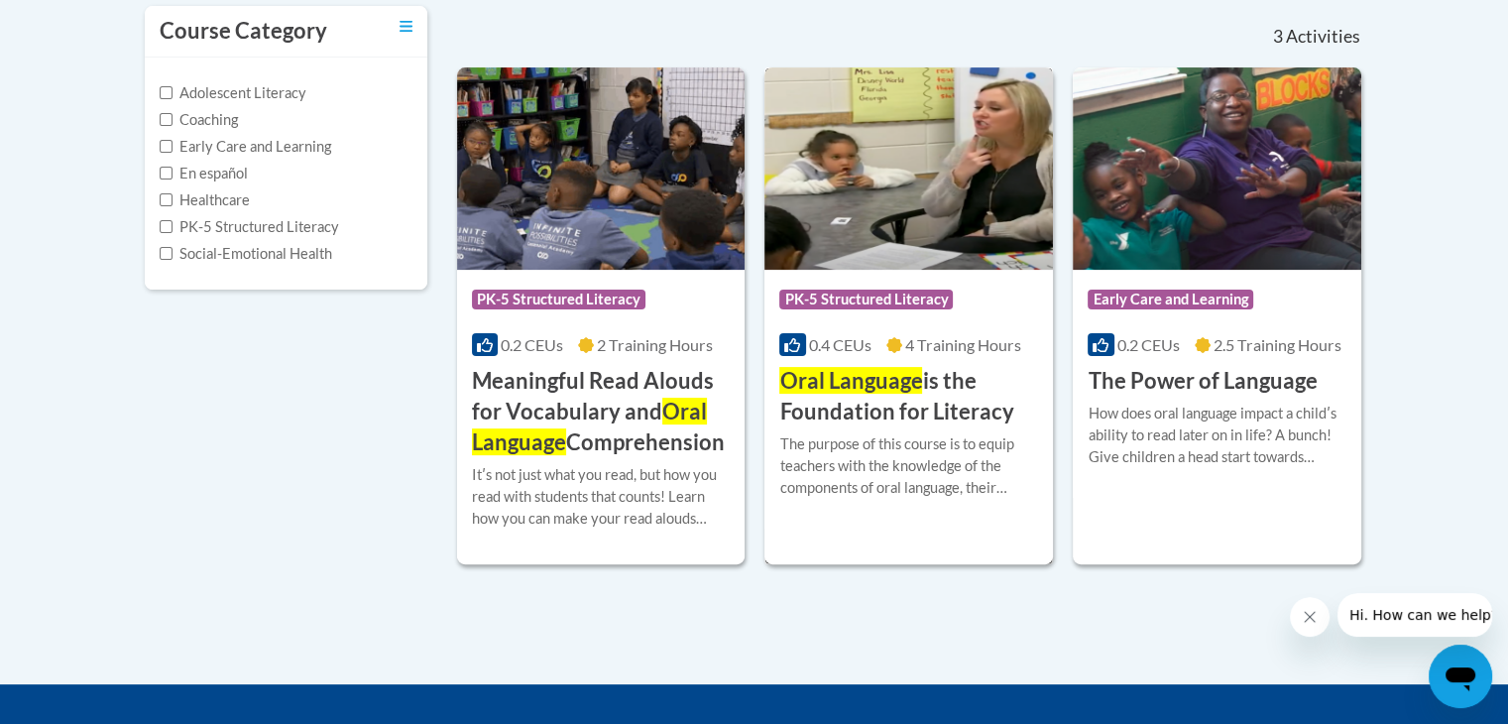
click at [979, 309] on div "Course Category: PK-5 Structured Literacy" at bounding box center [908, 302] width 259 height 45
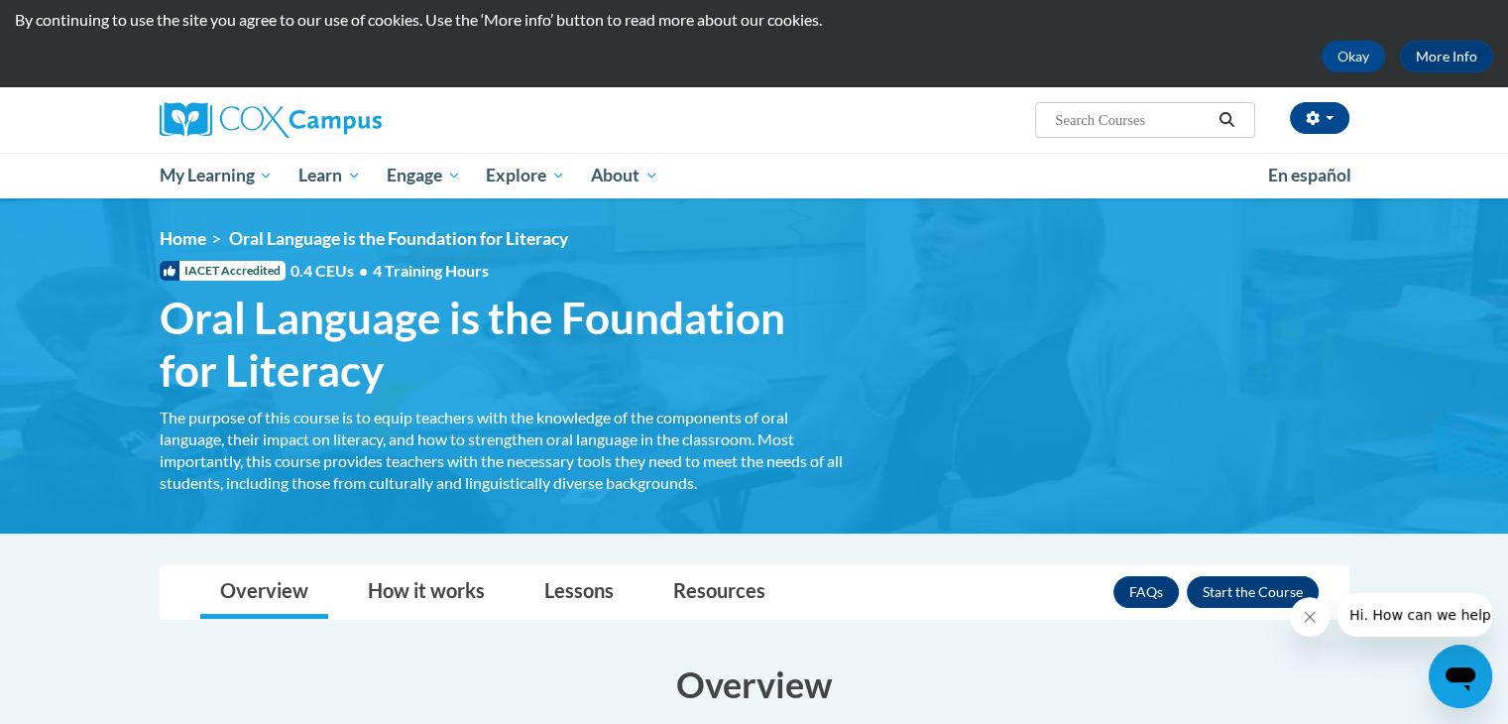
scroll to position [54, 0]
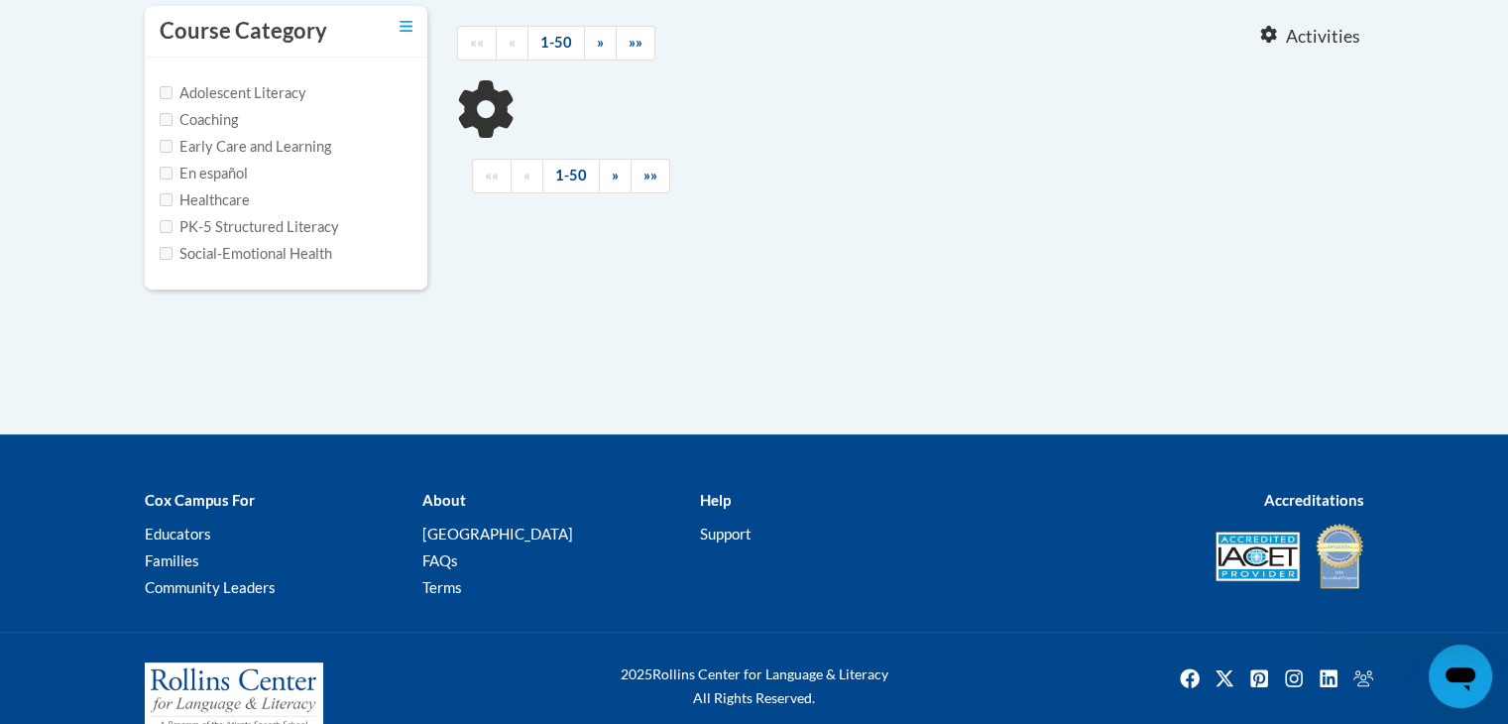
type input "oral language"
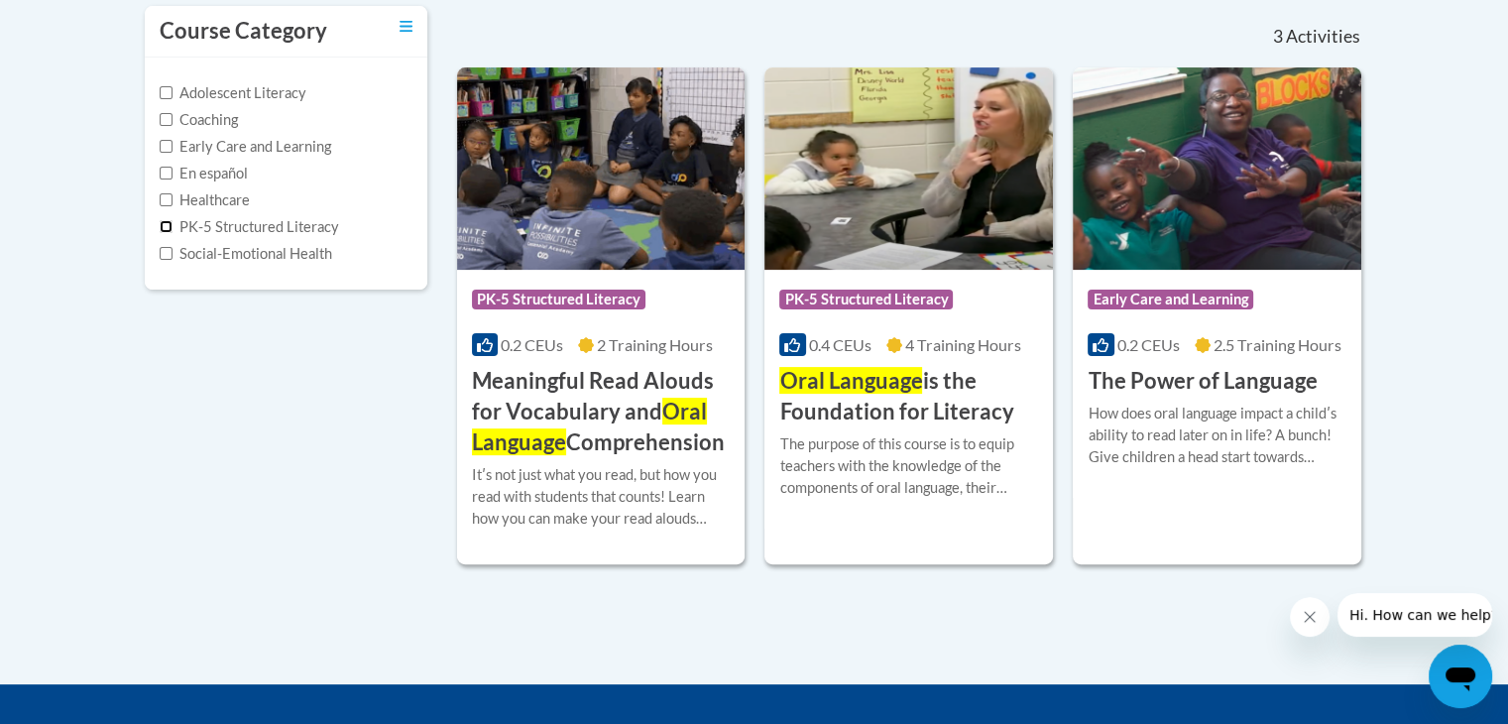
click at [165, 225] on input "PK-5 Structured Literacy" at bounding box center [166, 226] width 13 height 13
checkbox input "true"
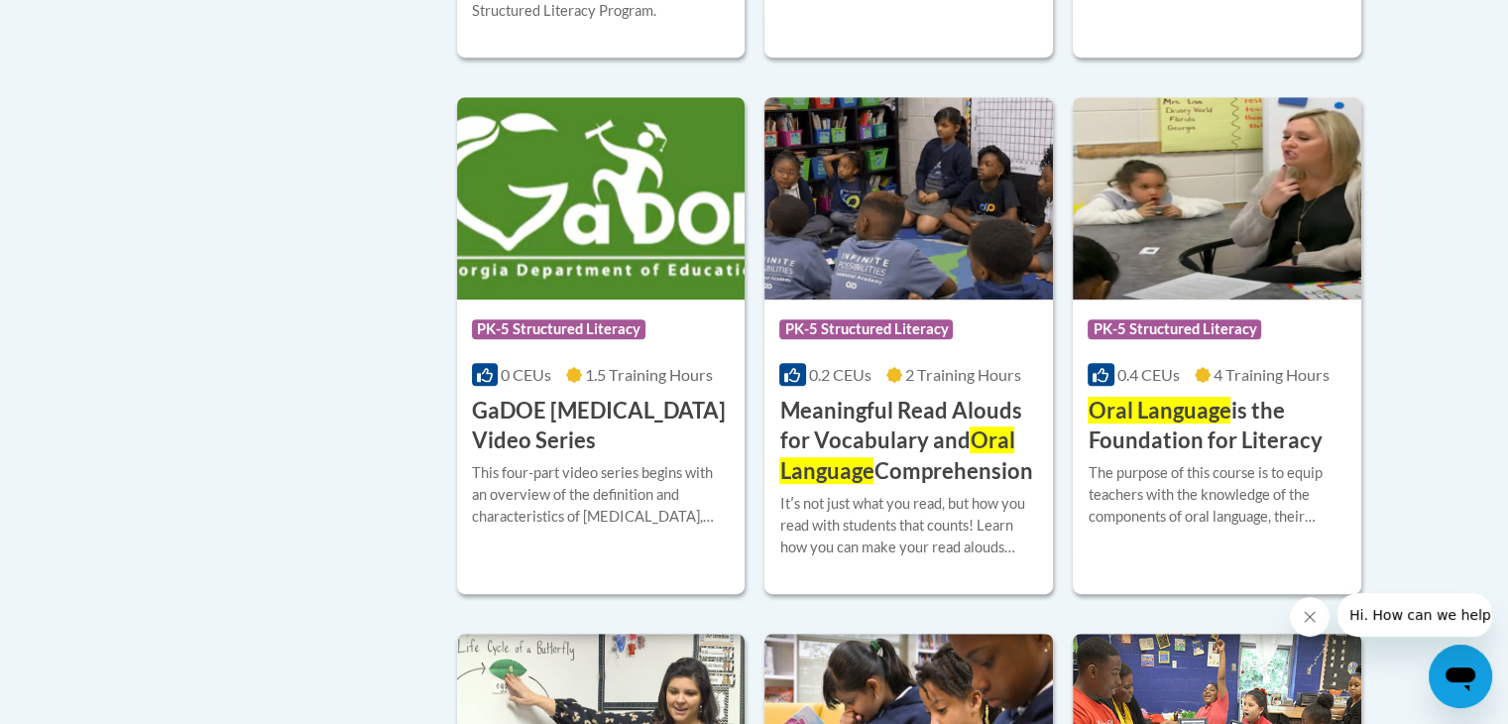
scroll to position [924, 0]
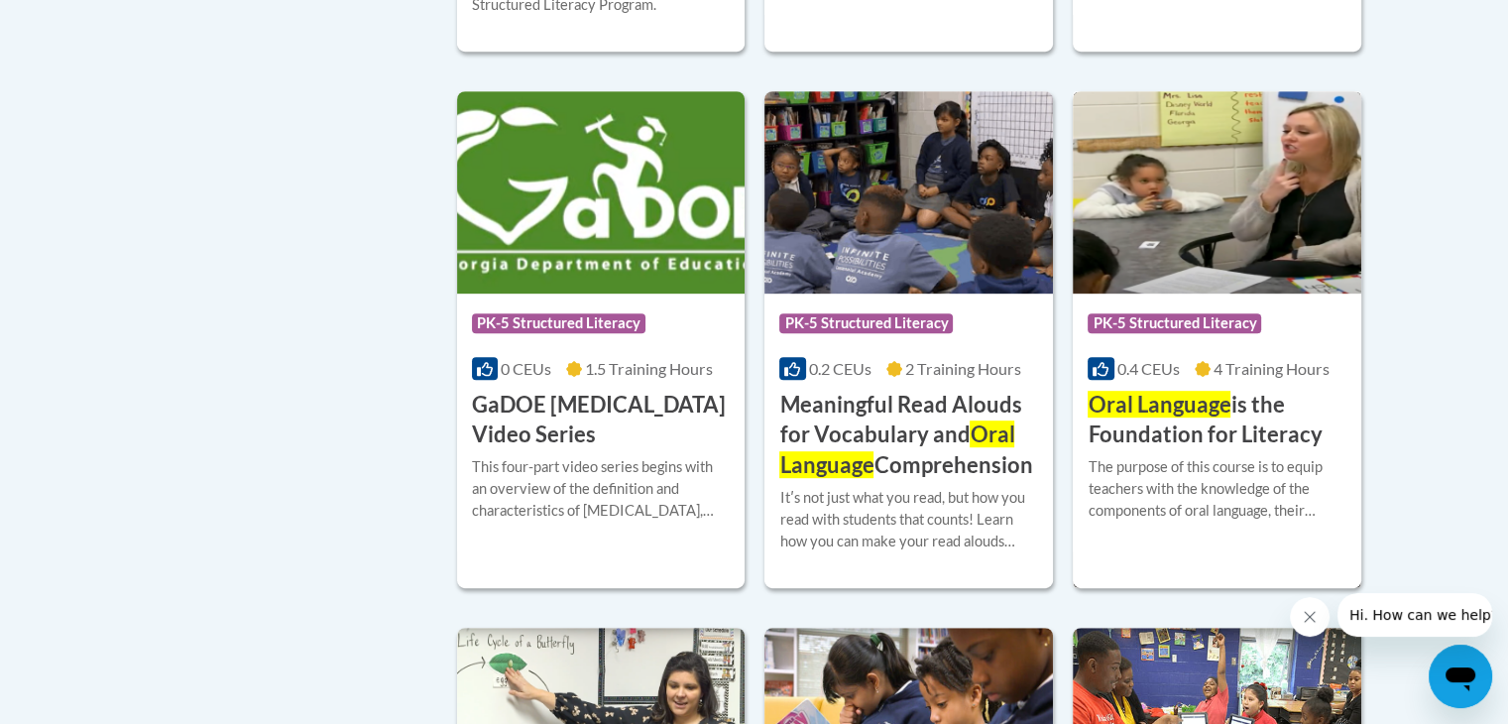
click at [1285, 307] on div "Course Category: PK-5 Structured Literacy" at bounding box center [1217, 325] width 259 height 45
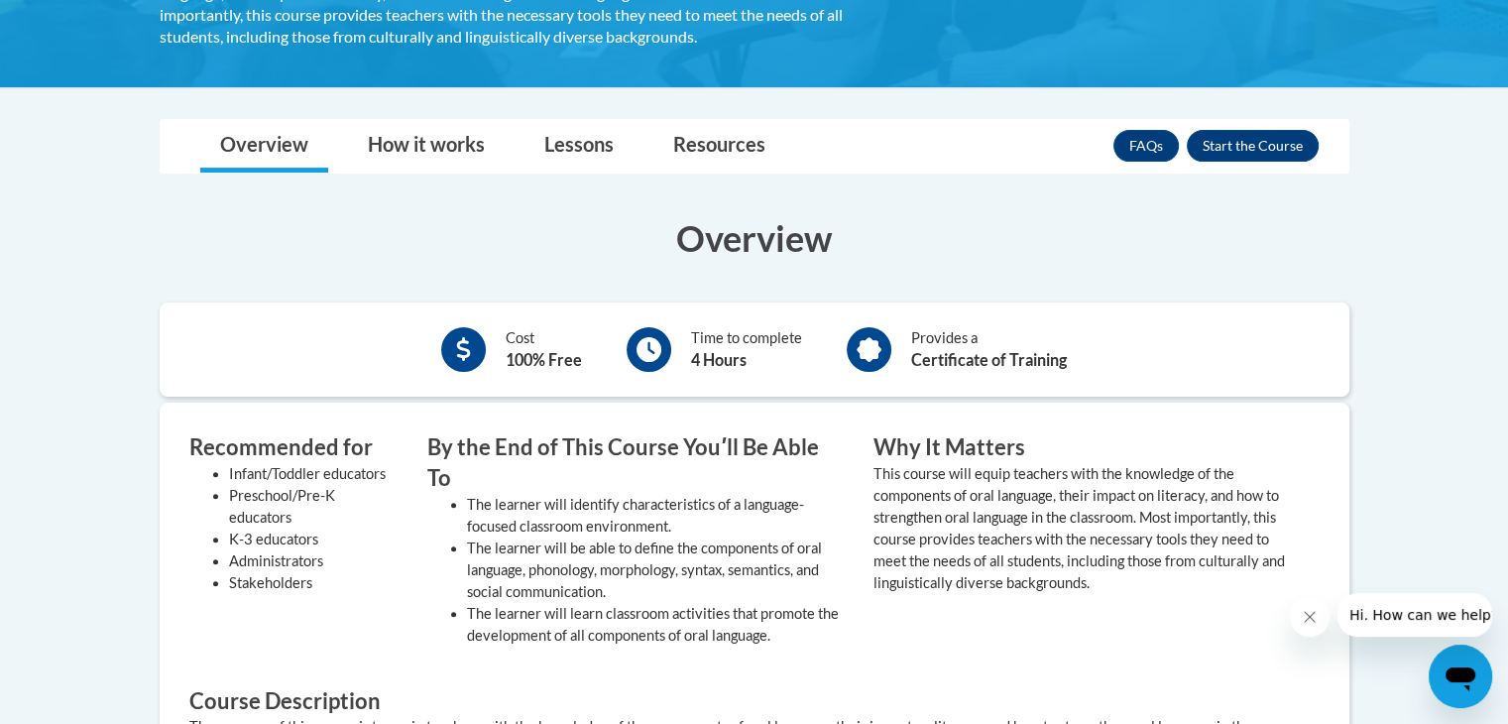
scroll to position [508, 0]
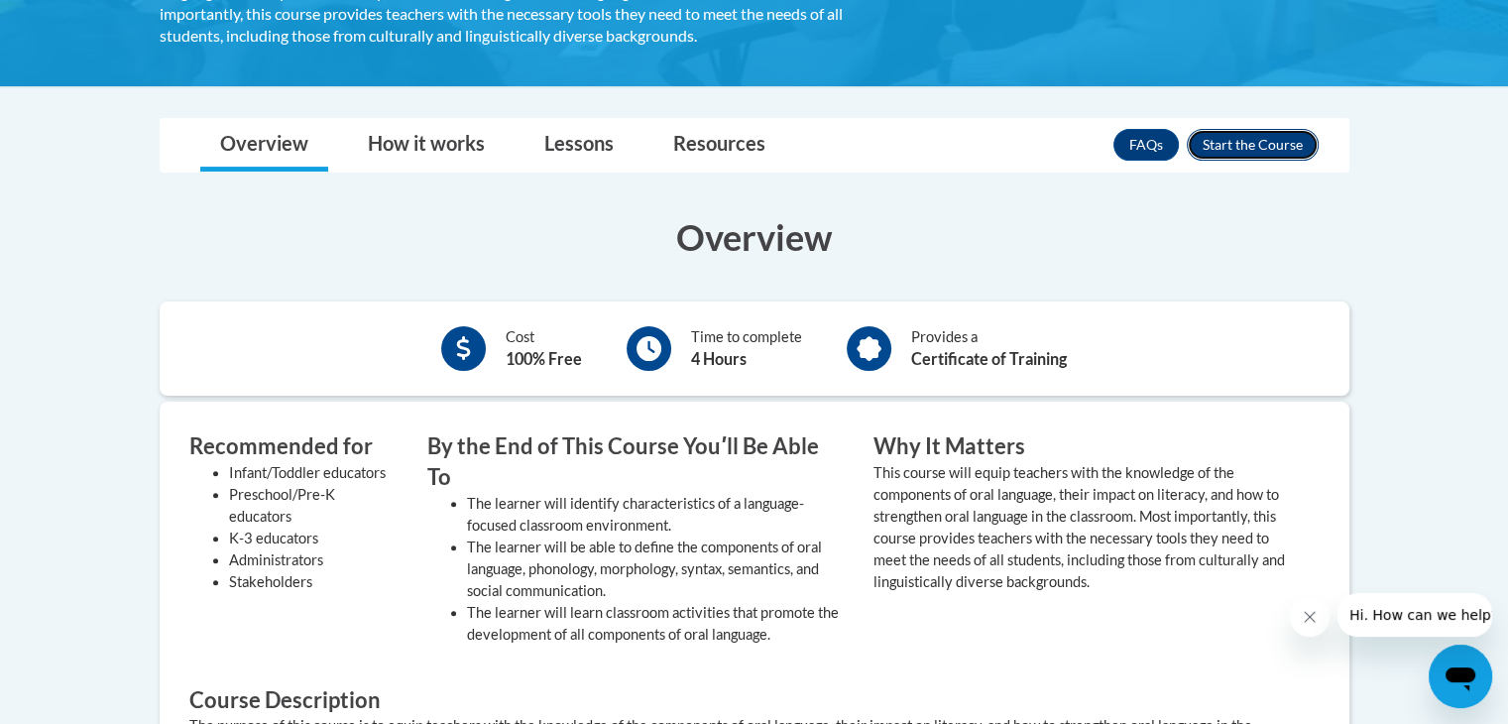
click at [1257, 144] on button "Enroll" at bounding box center [1253, 145] width 132 height 32
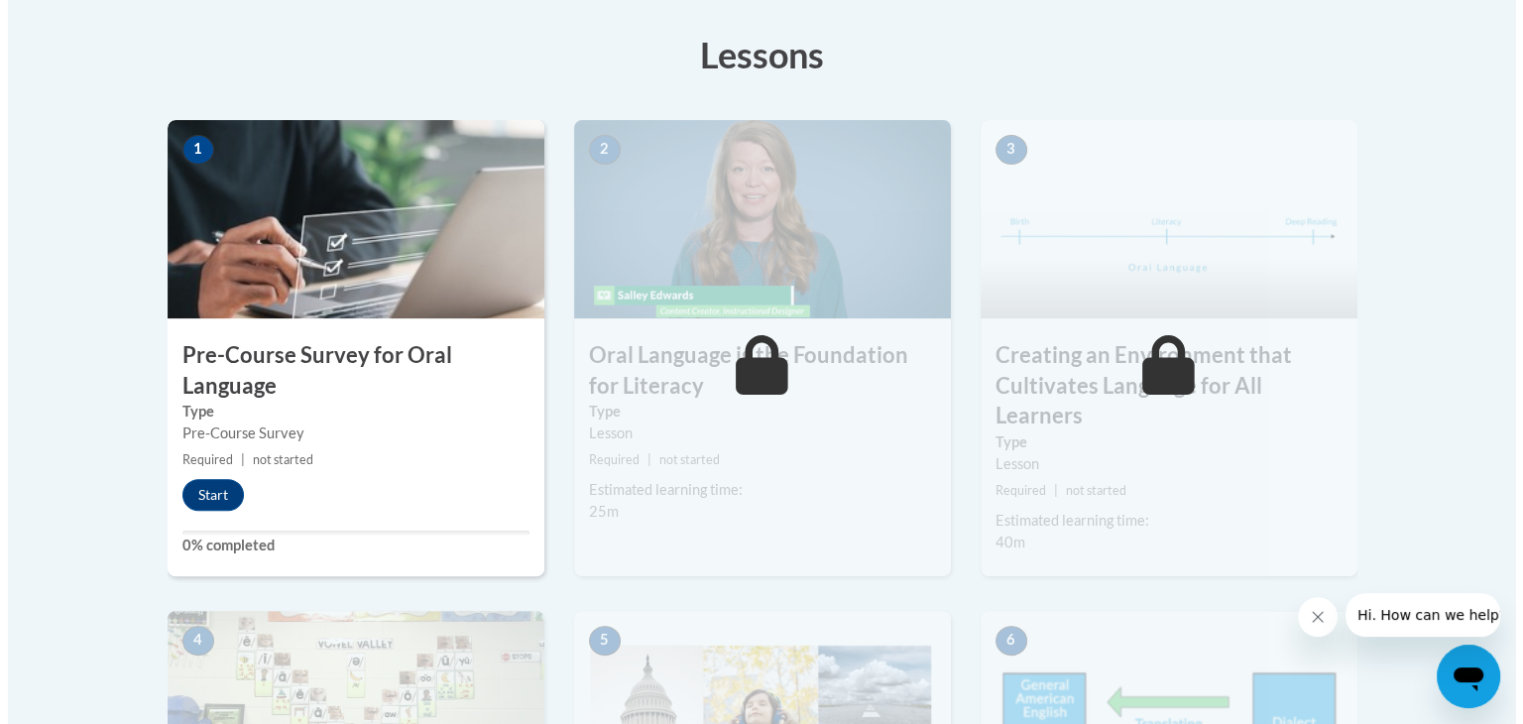
scroll to position [547, 0]
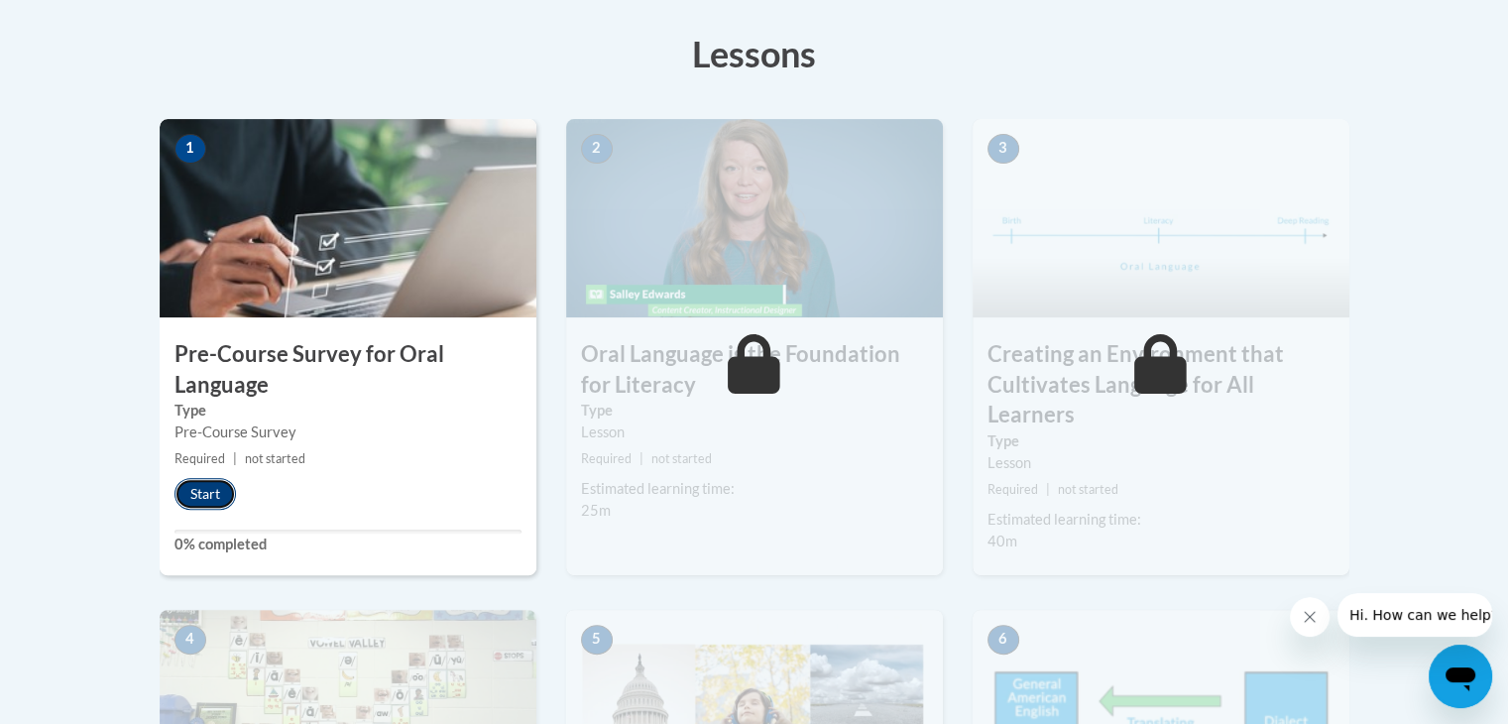
click at [209, 478] on button "Start" at bounding box center [204, 494] width 61 height 32
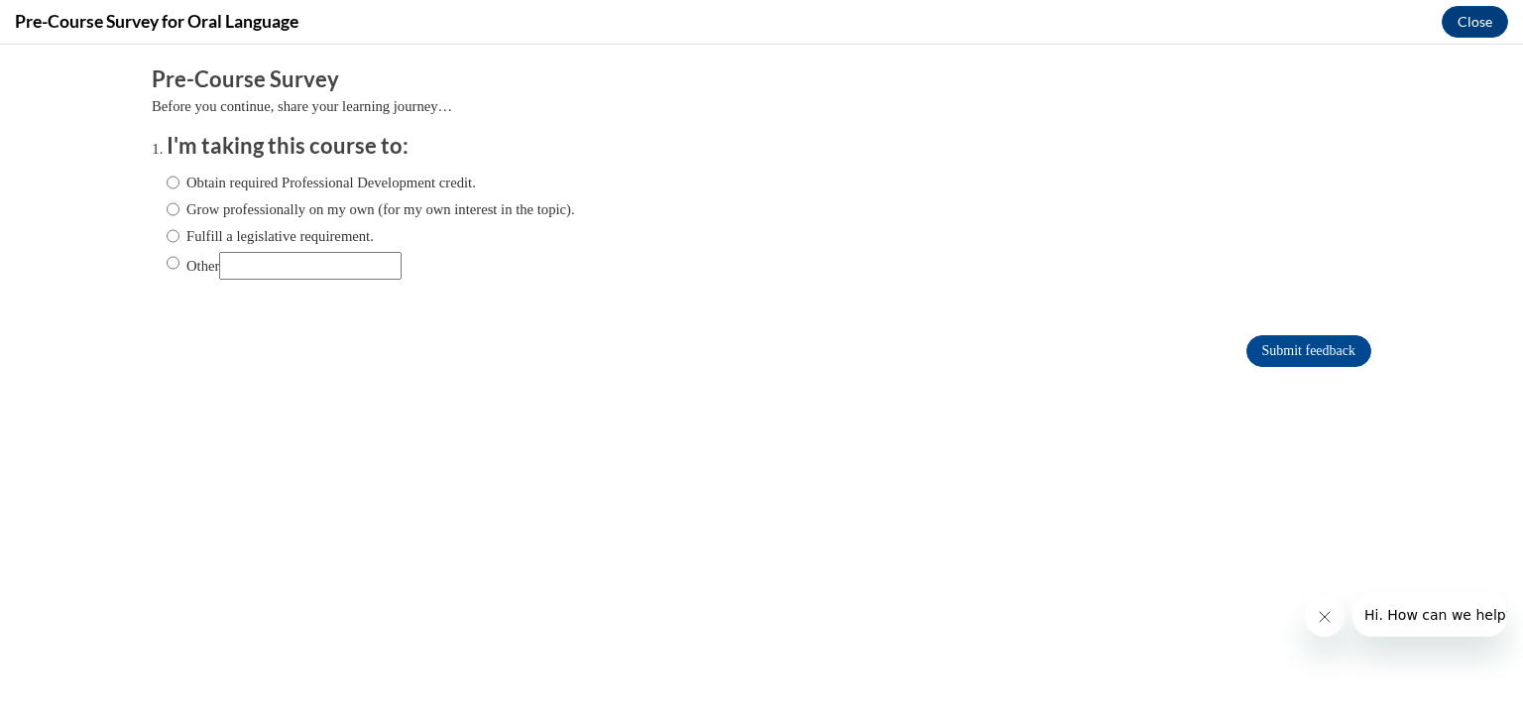
scroll to position [0, 0]
click at [167, 180] on input "Obtain required Professional Development credit." at bounding box center [173, 183] width 13 height 22
radio input "true"
click at [1321, 346] on input "Submit feedback" at bounding box center [1308, 351] width 125 height 32
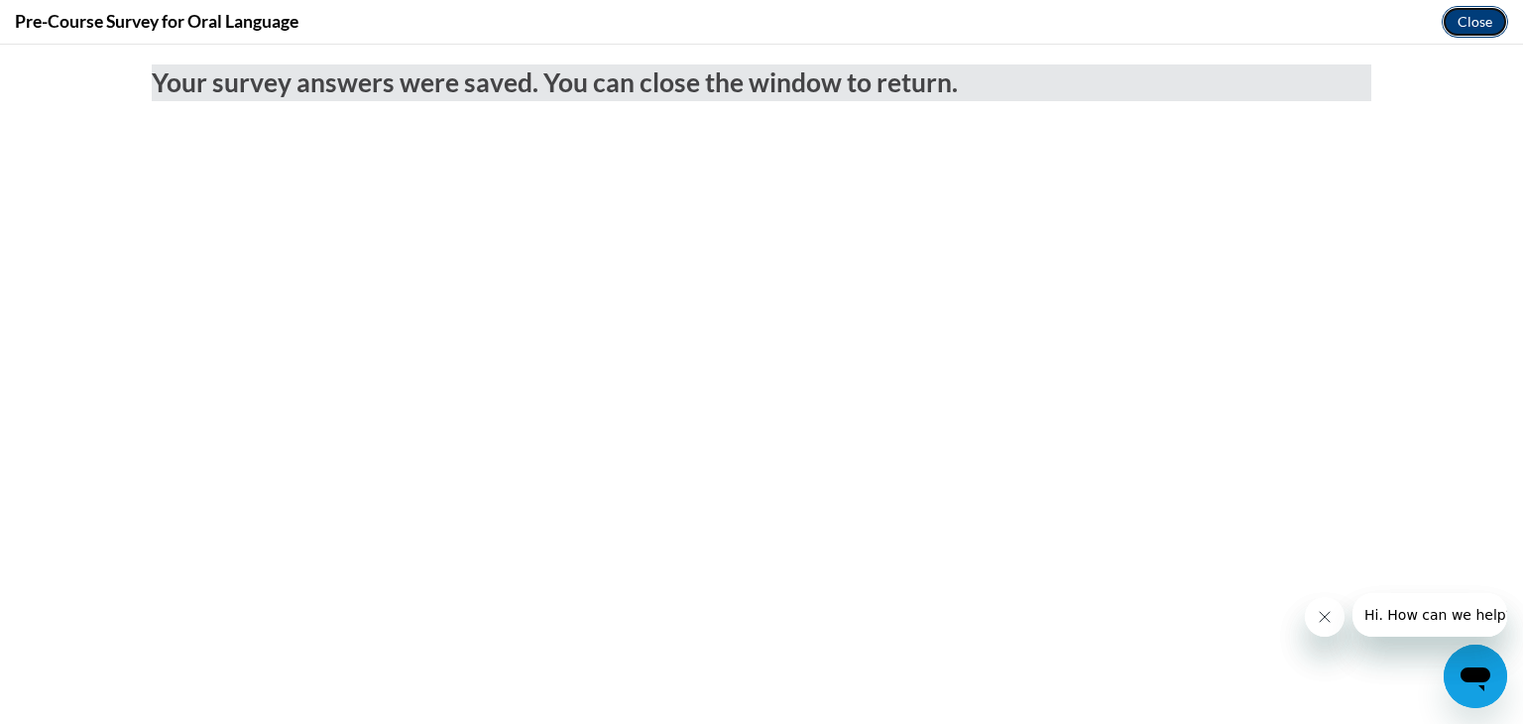
click at [1468, 25] on button "Close" at bounding box center [1475, 22] width 66 height 32
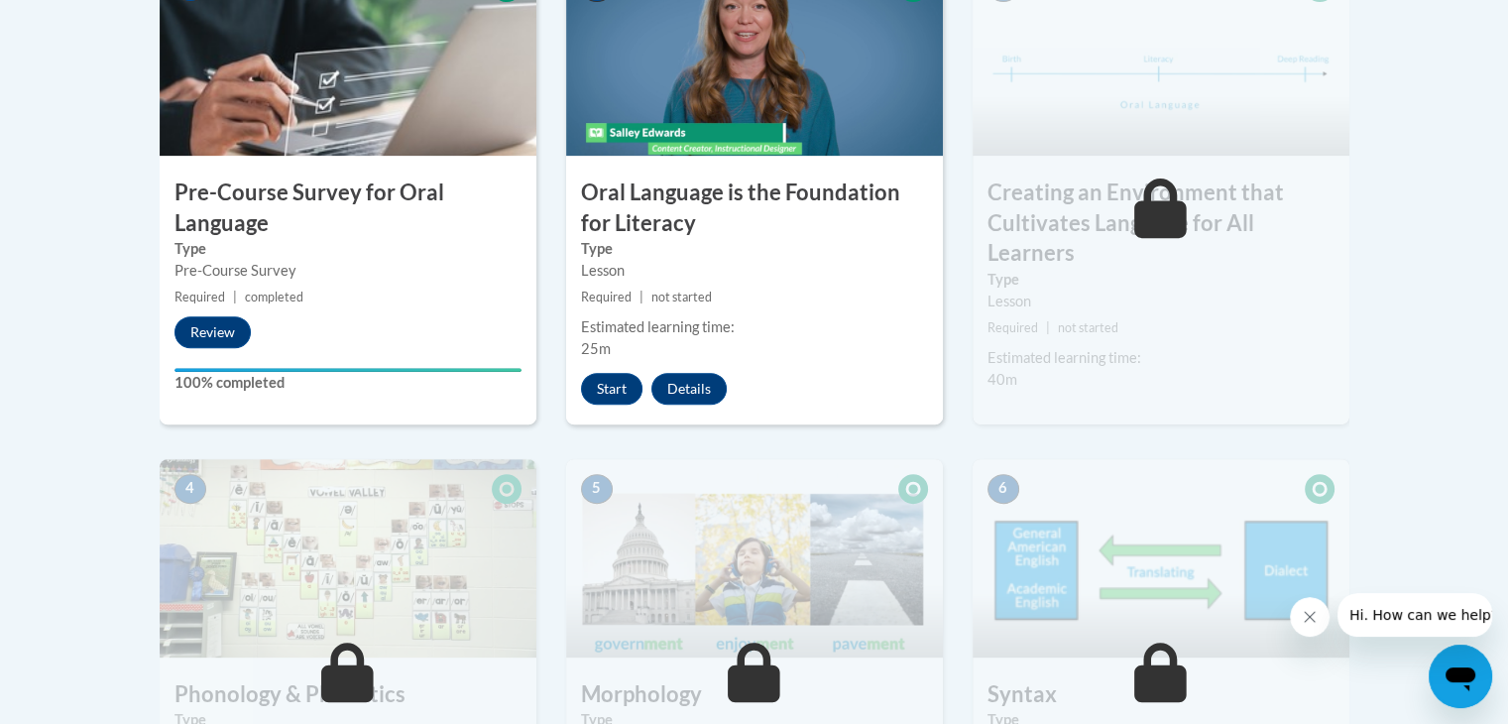
scroll to position [706, 0]
